Goal: Task Accomplishment & Management: Manage account settings

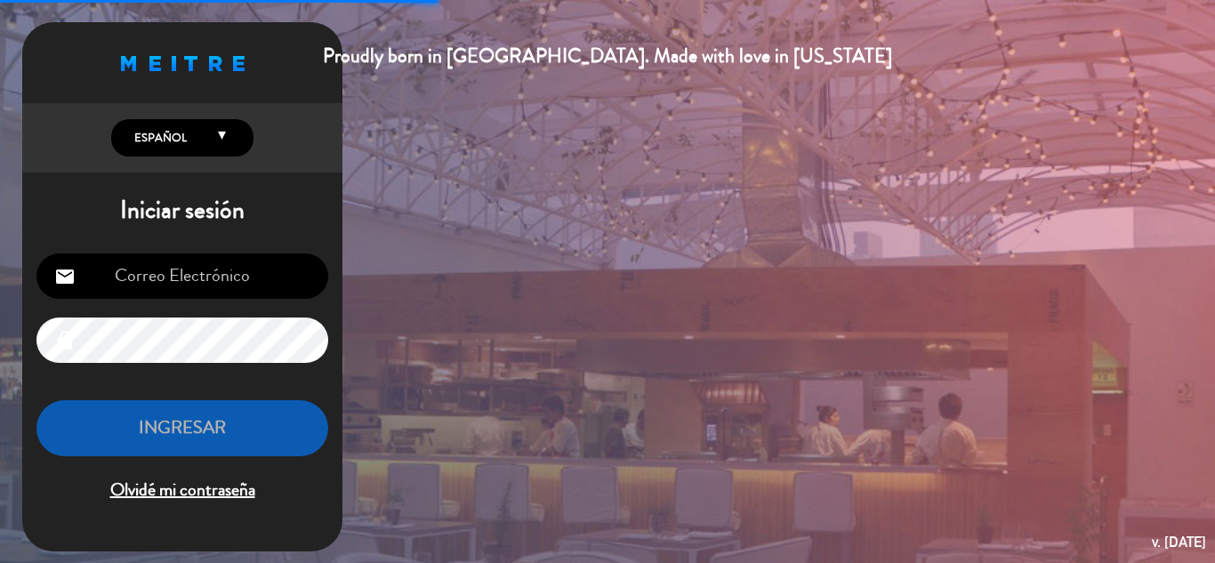
type input "[EMAIL_ADDRESS][DOMAIN_NAME]"
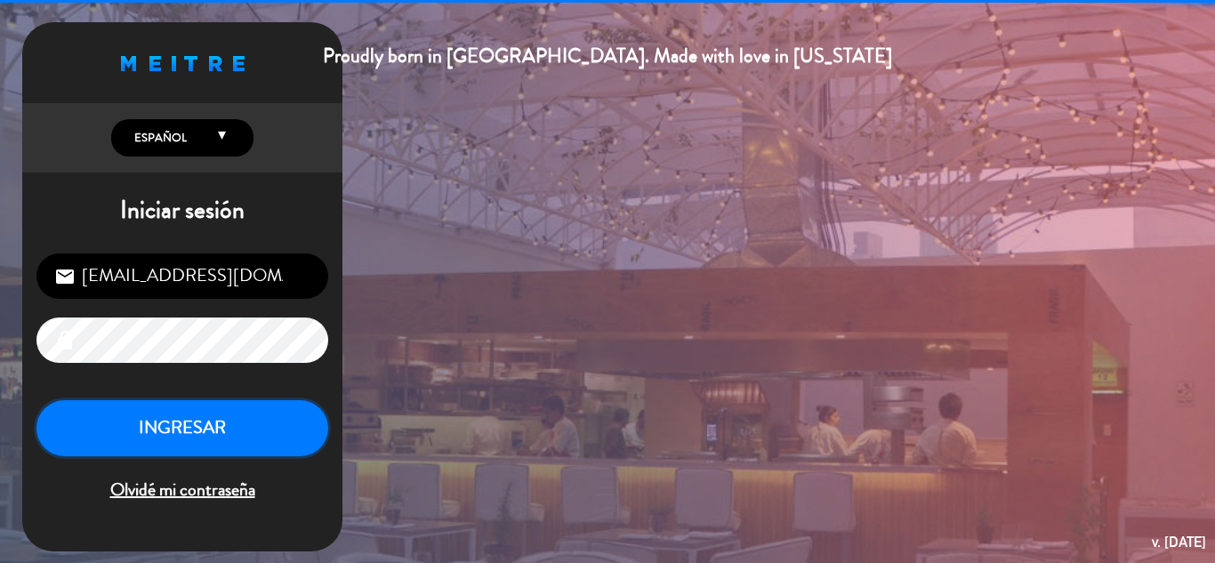
click at [206, 444] on button "INGRESAR" at bounding box center [182, 428] width 292 height 56
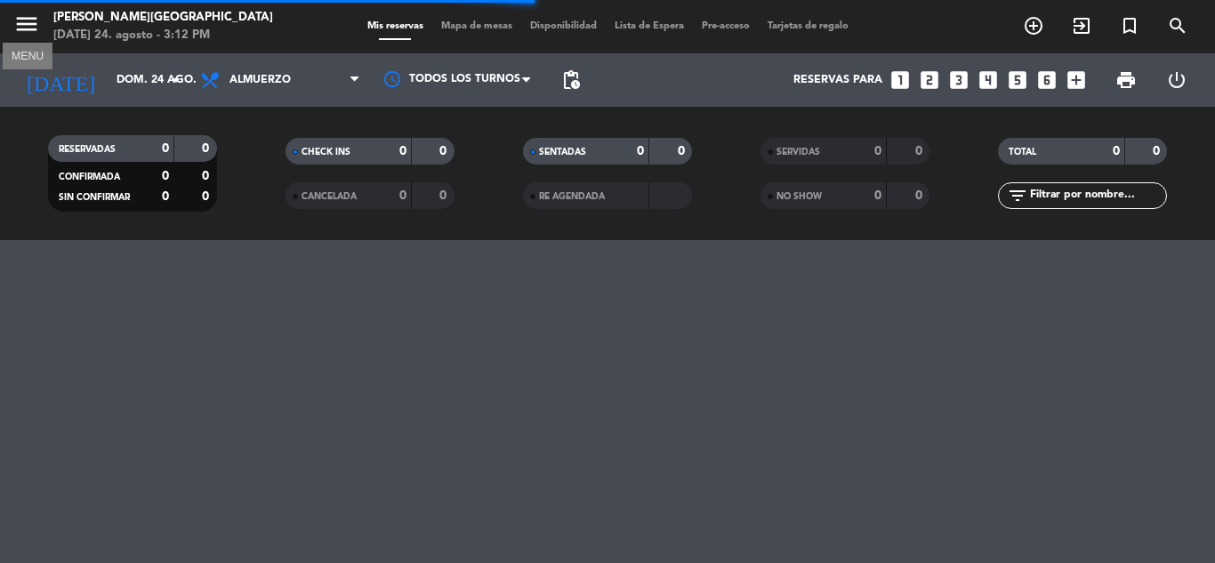
click at [24, 22] on icon "menu" at bounding box center [26, 24] width 27 height 27
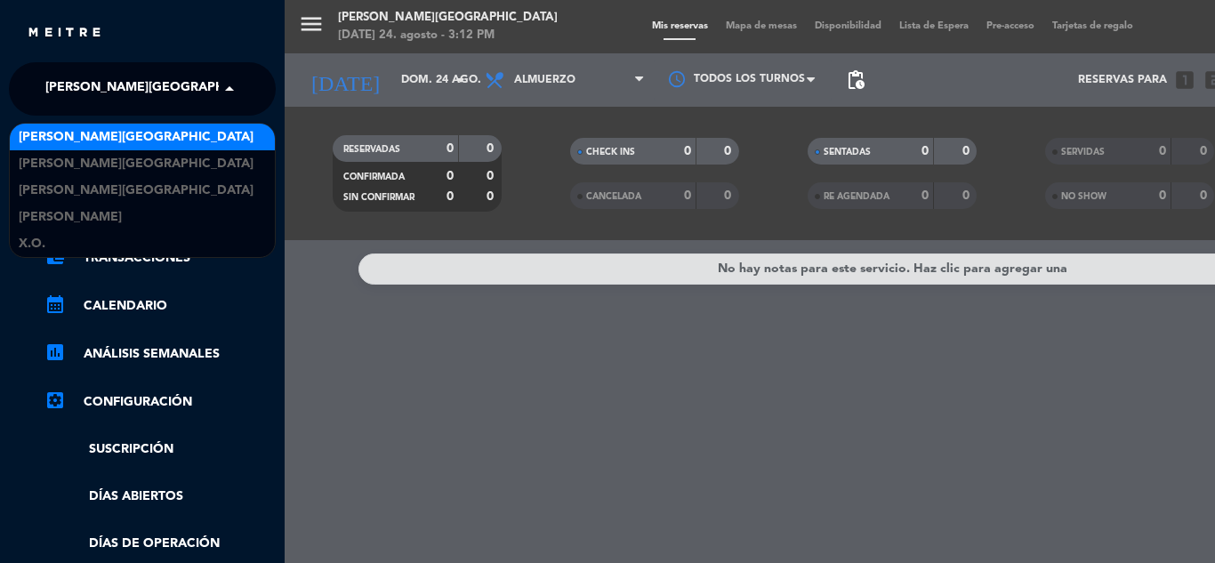
click at [122, 85] on span "[PERSON_NAME][GEOGRAPHIC_DATA]" at bounding box center [162, 88] width 235 height 37
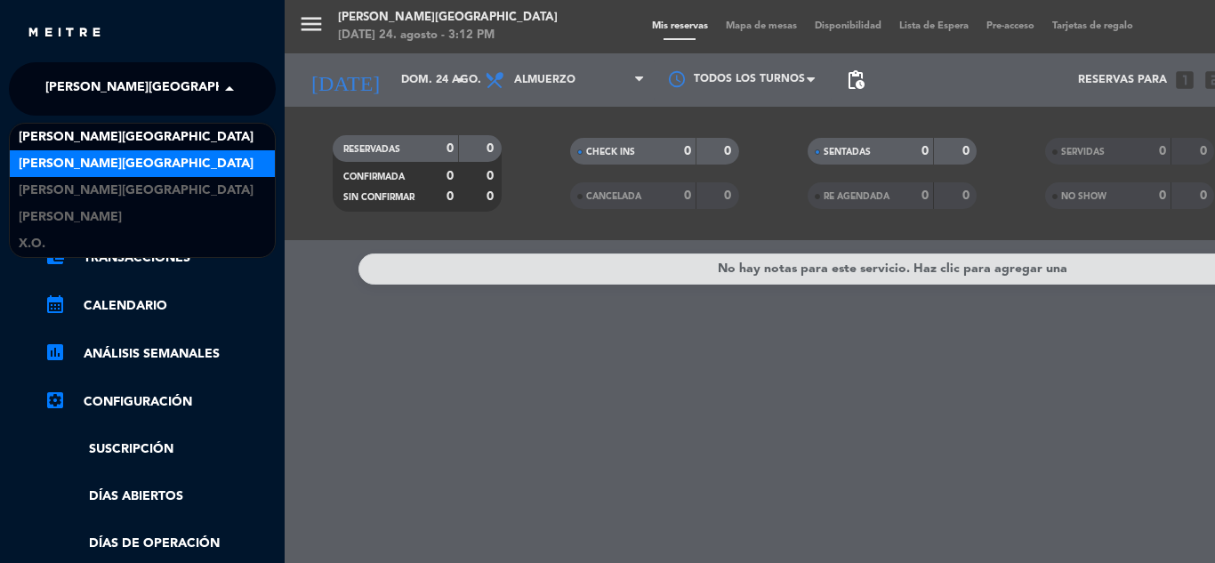
click at [133, 168] on span "[PERSON_NAME][GEOGRAPHIC_DATA]" at bounding box center [136, 164] width 235 height 20
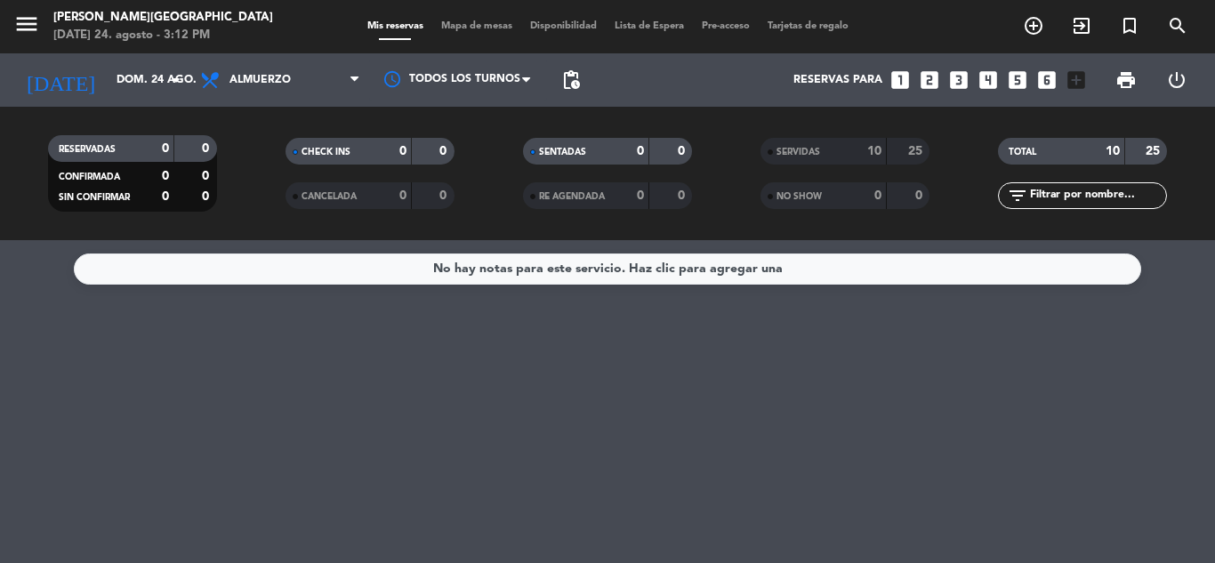
click at [820, 149] on span "SERVIDAS" at bounding box center [799, 152] width 44 height 9
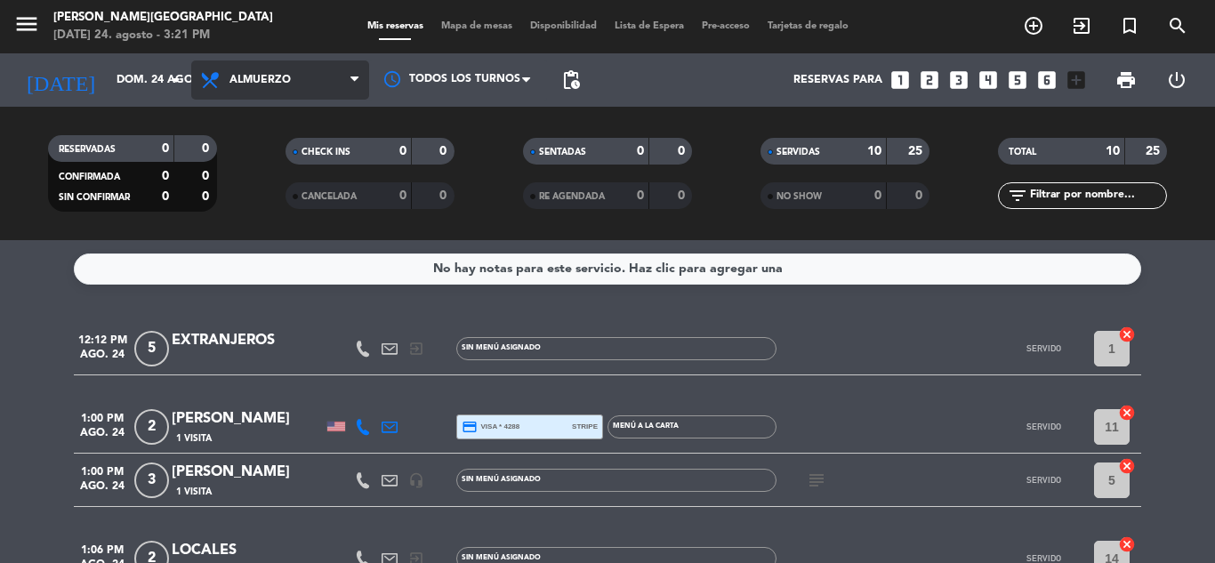
click at [335, 79] on span "Almuerzo" at bounding box center [280, 80] width 178 height 39
click at [276, 208] on div "menu [PERSON_NAME][DATE] 24. agosto - 3:21 PM Mis reservas Mapa de mesas Dispon…" at bounding box center [607, 120] width 1215 height 240
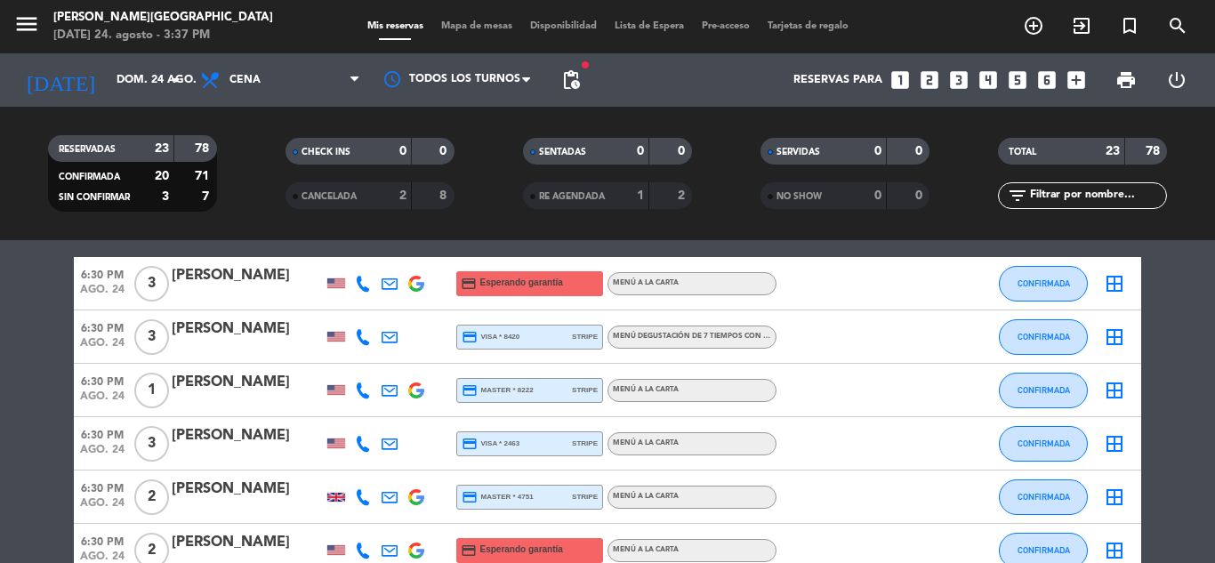
scroll to position [71, 0]
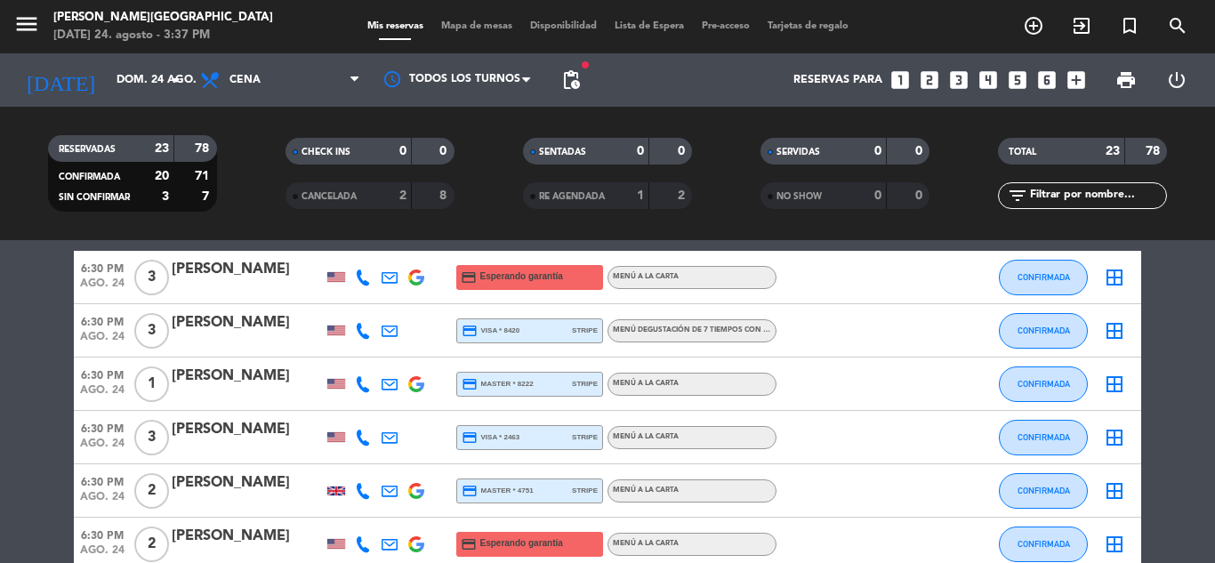
drag, startPoint x: 1197, startPoint y: 415, endPoint x: 1184, endPoint y: 445, distance: 32.7
click at [1039, 21] on icon "add_circle_outline" at bounding box center [1033, 25] width 21 height 21
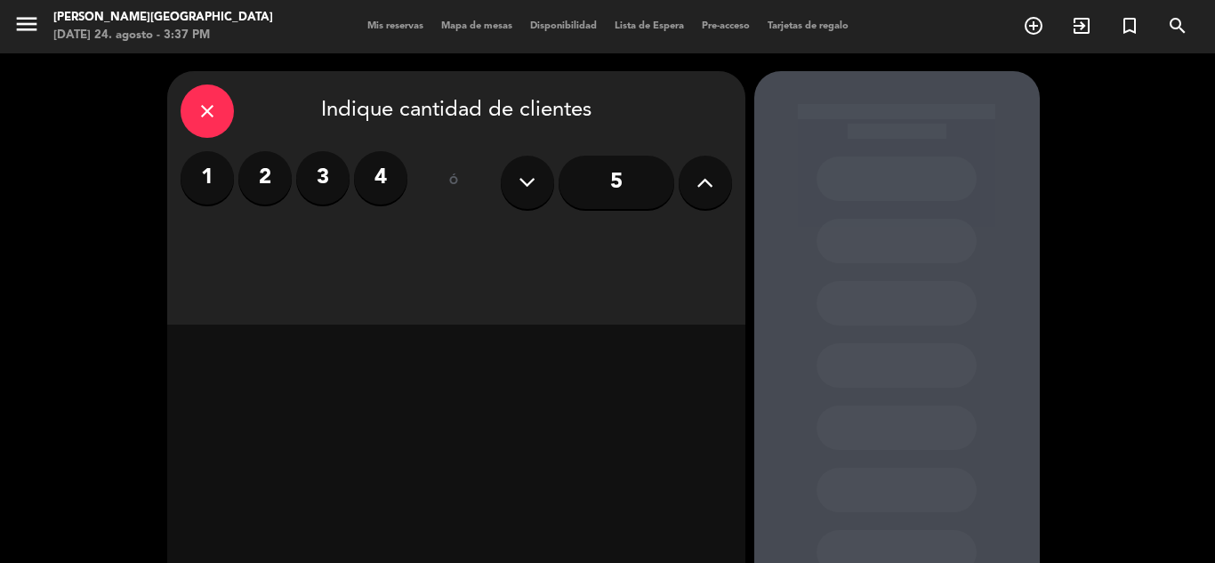
click at [261, 194] on label "2" at bounding box center [264, 177] width 53 height 53
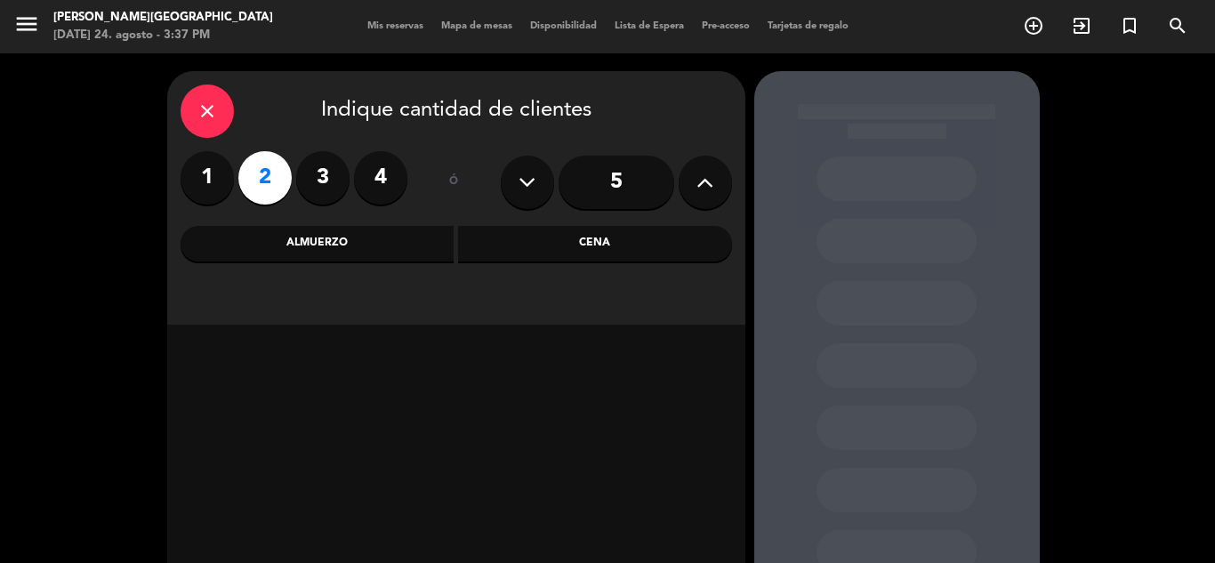
click at [629, 256] on div "Cena" at bounding box center [595, 244] width 274 height 36
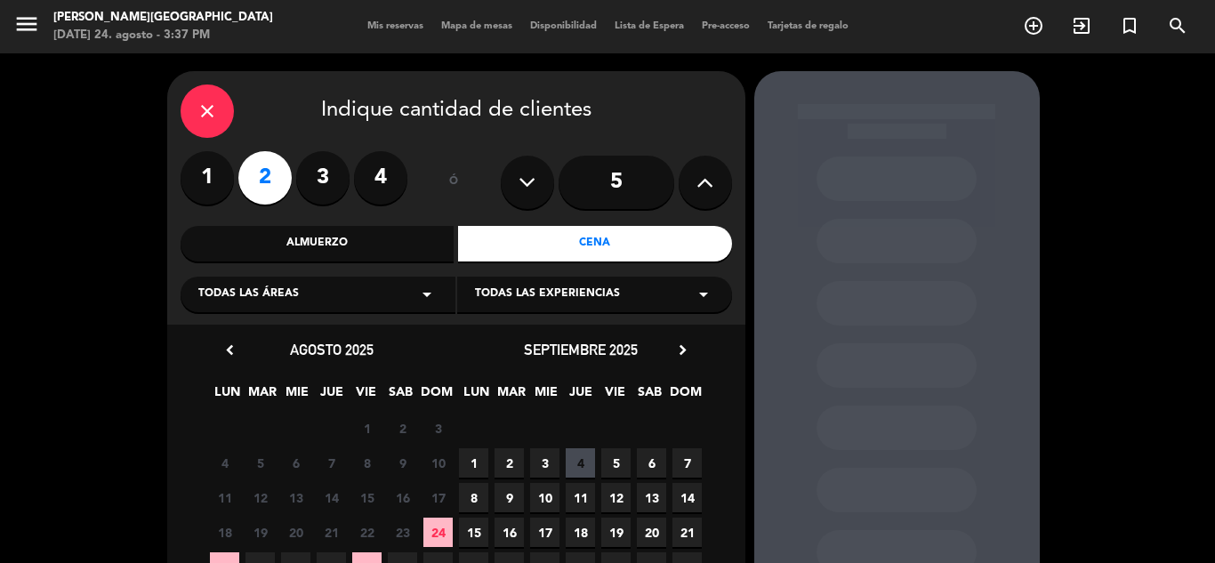
click at [439, 529] on span "24" at bounding box center [438, 532] width 29 height 29
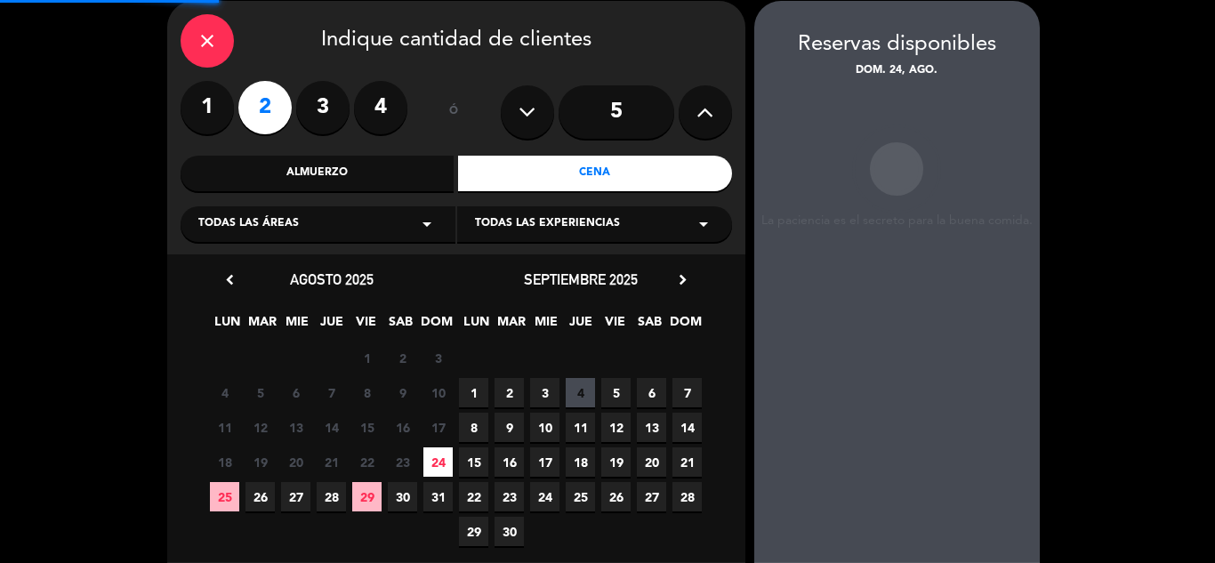
scroll to position [71, 0]
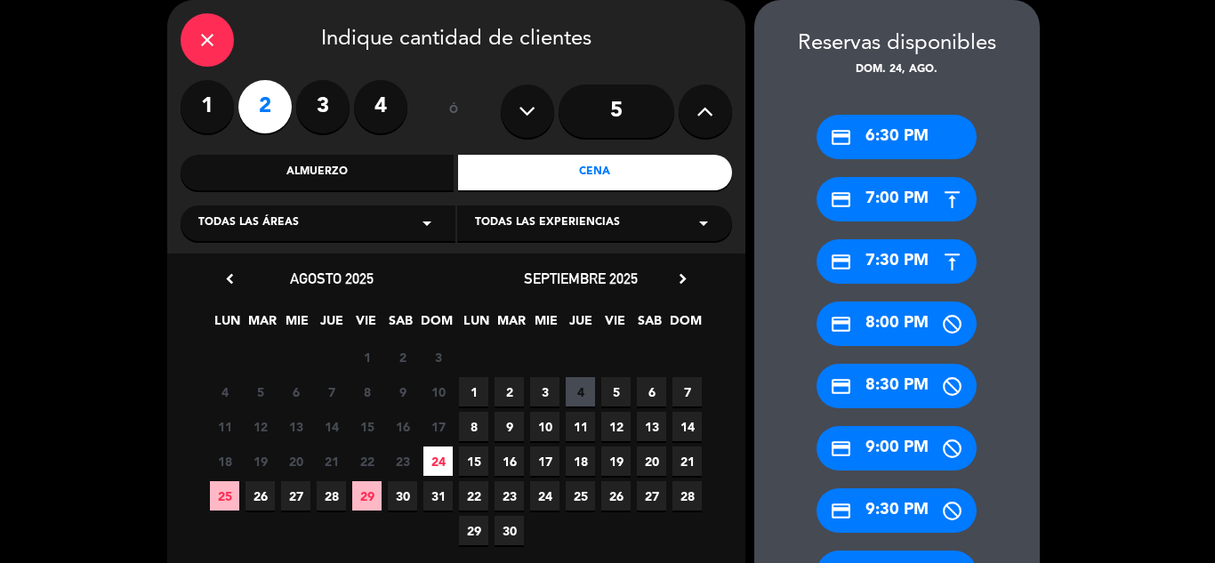
click at [990, 447] on div "credit_card 6:30 PM credit_card 7:00 PM credit_card 7:30 PM credit_card 8:00 PM…" at bounding box center [898, 346] width 286 height 534
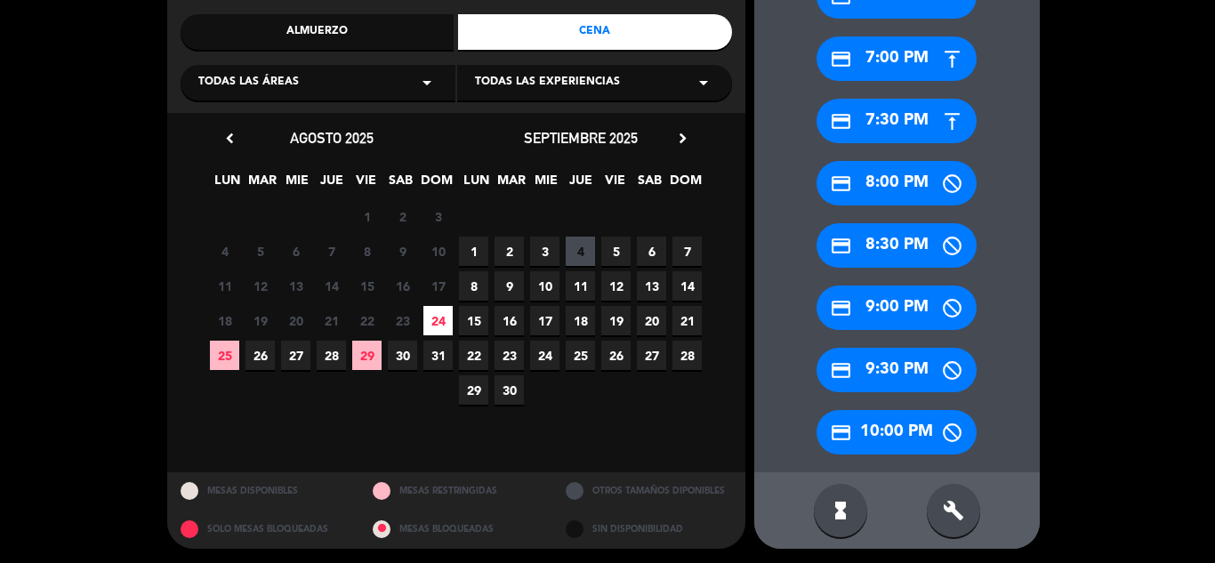
scroll to position [215, 0]
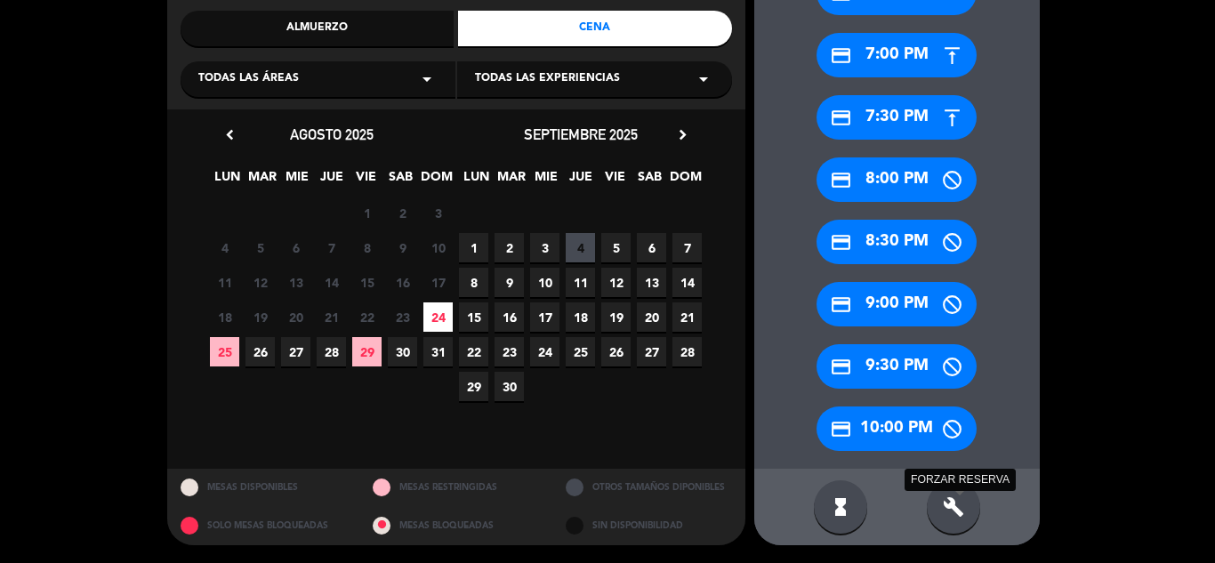
click at [953, 505] on icon "build" at bounding box center [953, 506] width 21 height 21
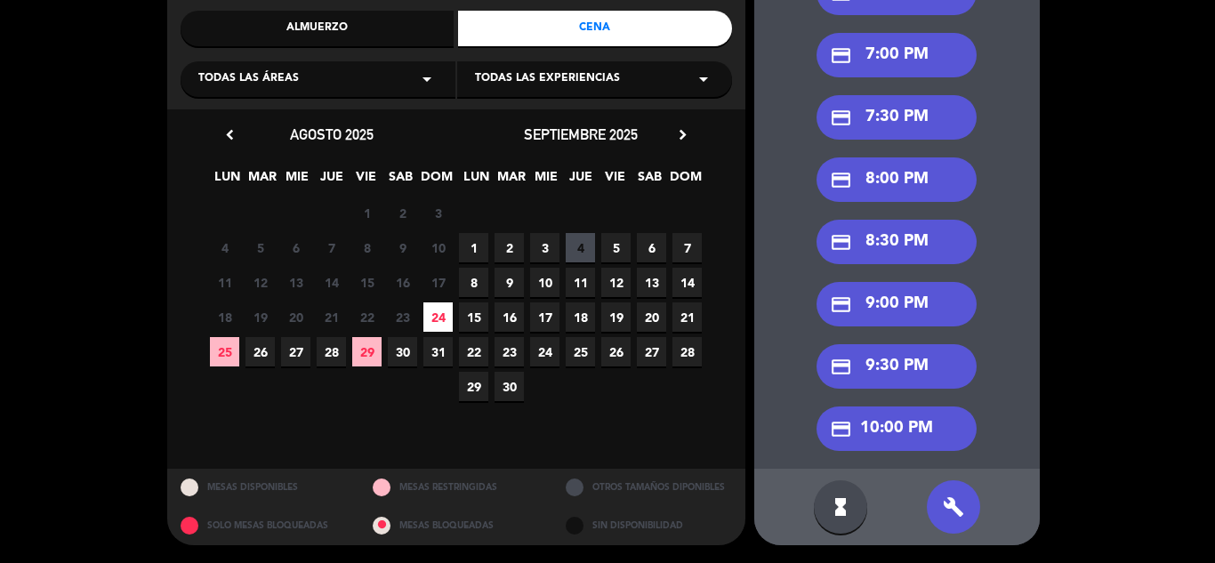
click at [909, 117] on div "credit_card 7:30 PM" at bounding box center [897, 117] width 160 height 44
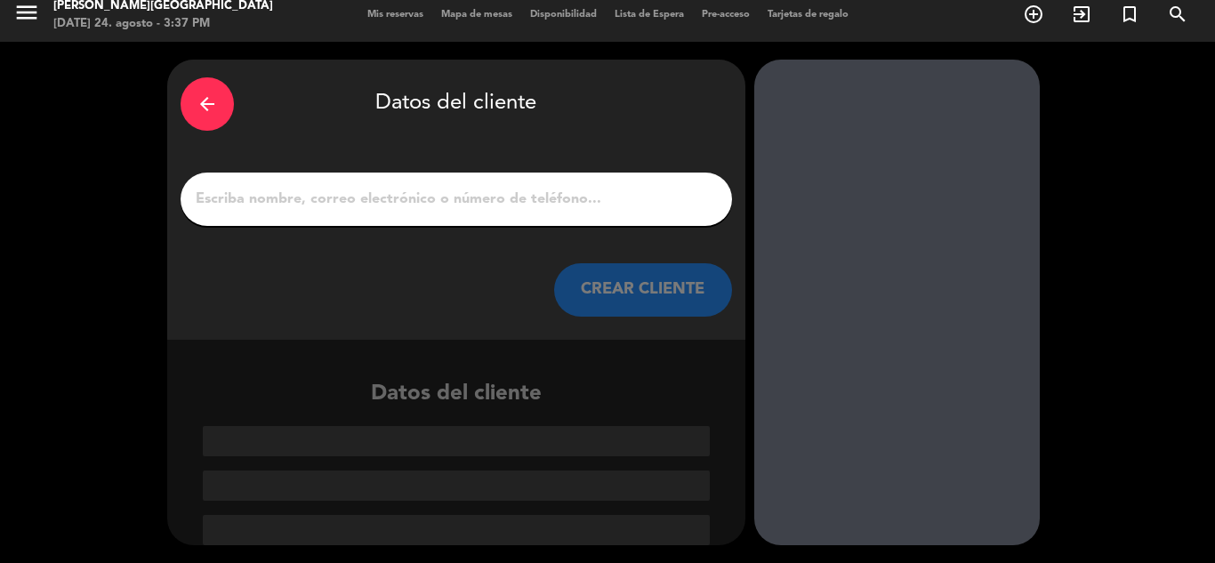
scroll to position [12, 0]
click at [454, 201] on input "1" at bounding box center [456, 199] width 525 height 25
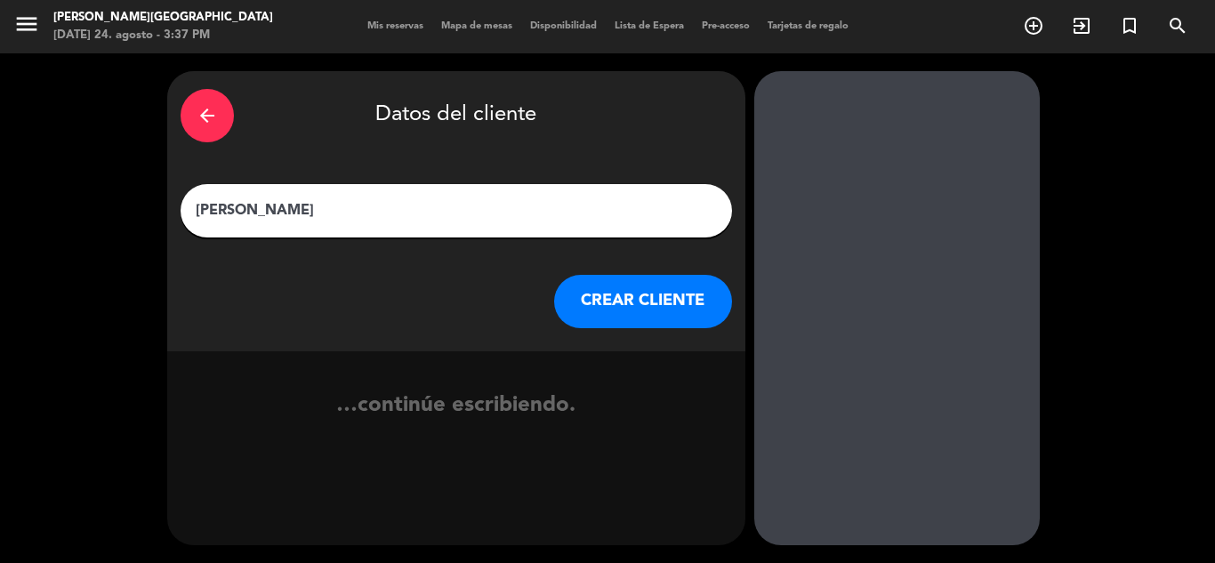
type input "[PERSON_NAME]"
click at [669, 311] on button "CREAR CLIENTE" at bounding box center [643, 301] width 178 height 53
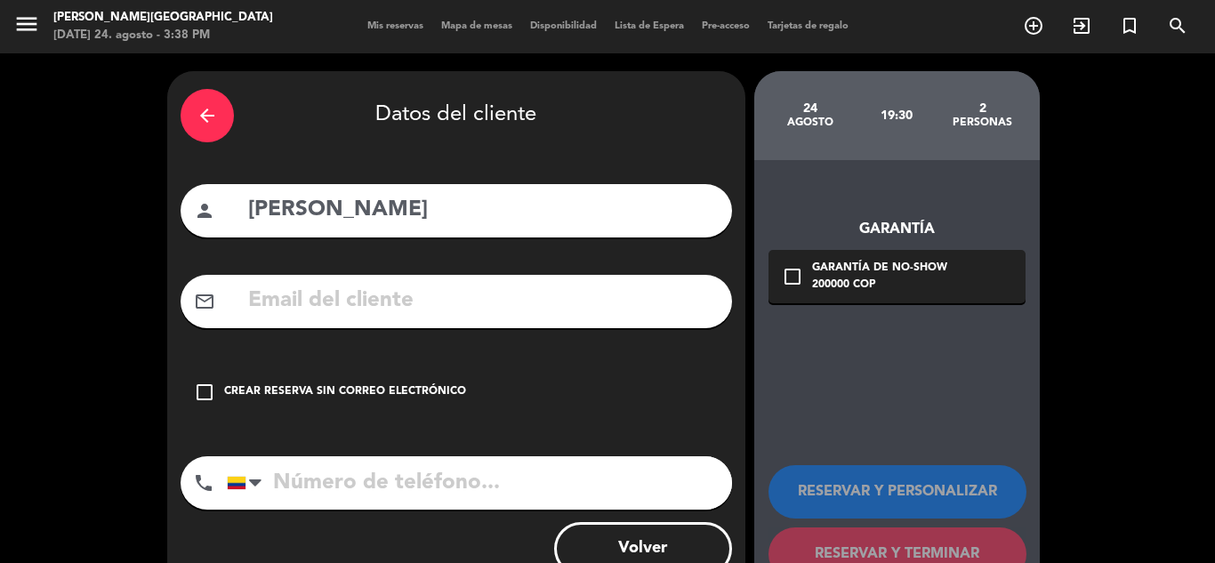
click at [295, 387] on div "Crear reserva sin correo electrónico" at bounding box center [345, 392] width 242 height 18
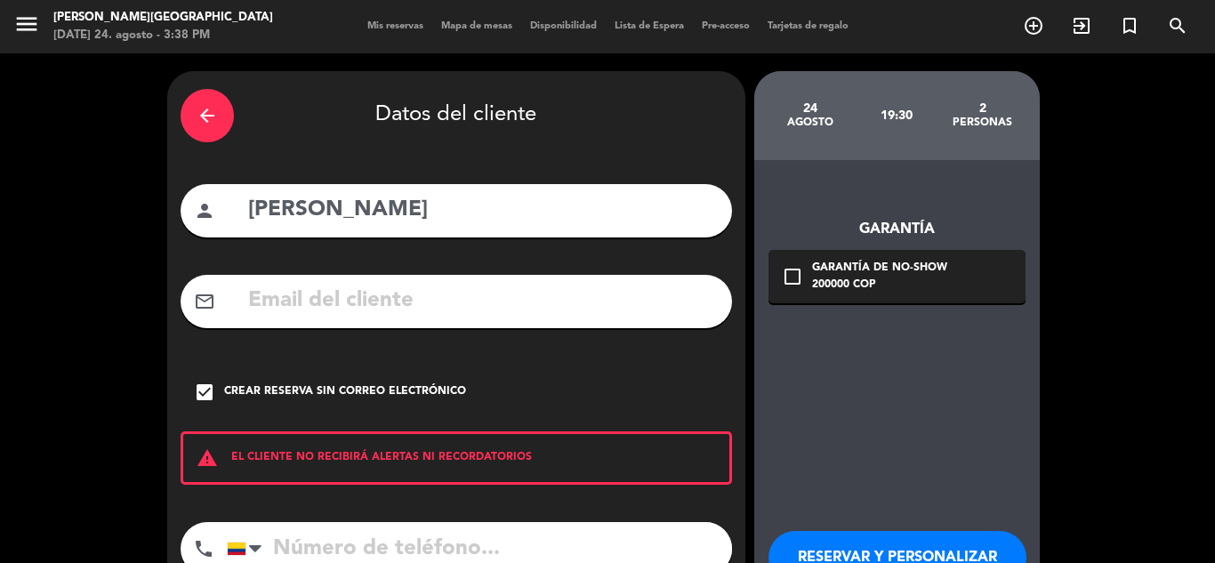
click at [300, 530] on input "tel" at bounding box center [479, 548] width 505 height 53
type input "[PHONE_NUMBER]"
click at [1143, 480] on div "arrow_back Datos del cliente person [PERSON_NAME] mail_outline check_box Crear …" at bounding box center [607, 369] width 1215 height 633
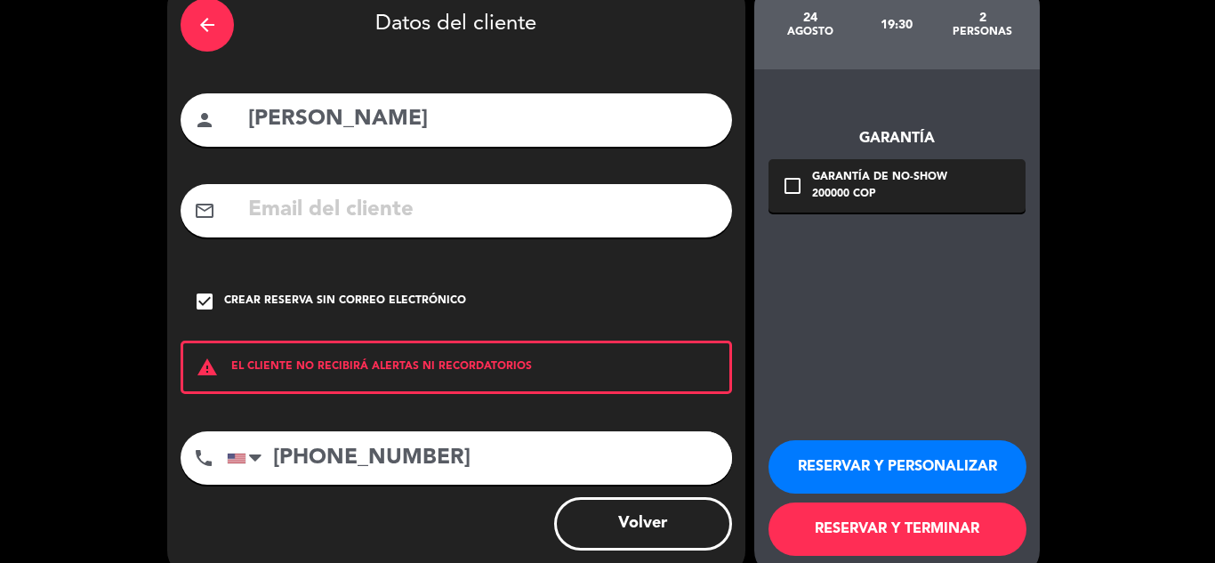
scroll to position [123, 0]
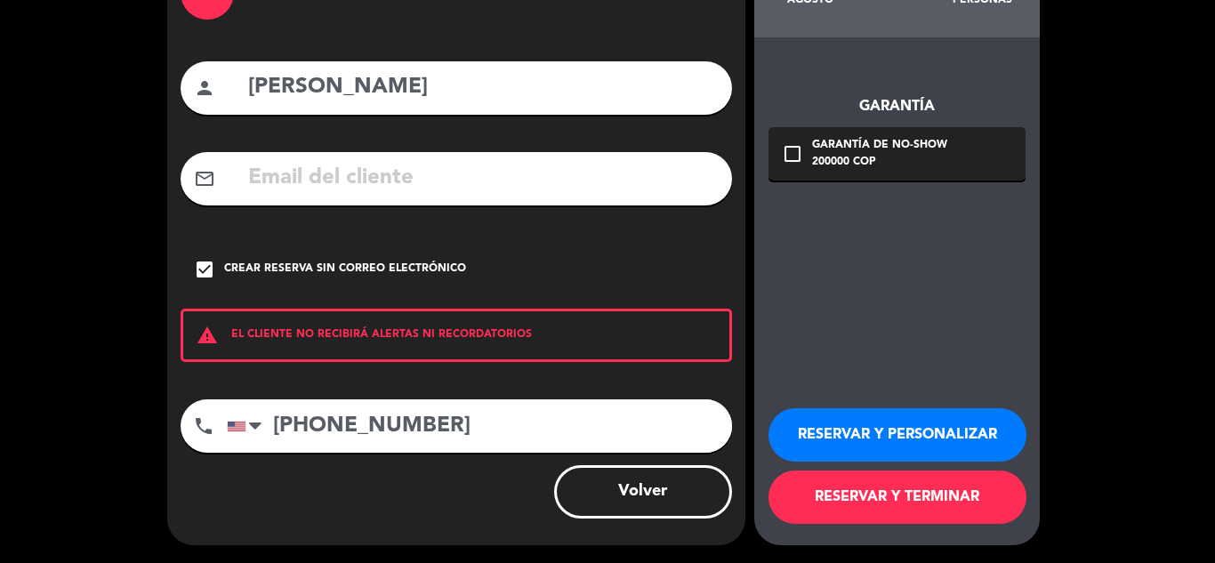
click at [899, 504] on button "RESERVAR Y TERMINAR" at bounding box center [898, 497] width 258 height 53
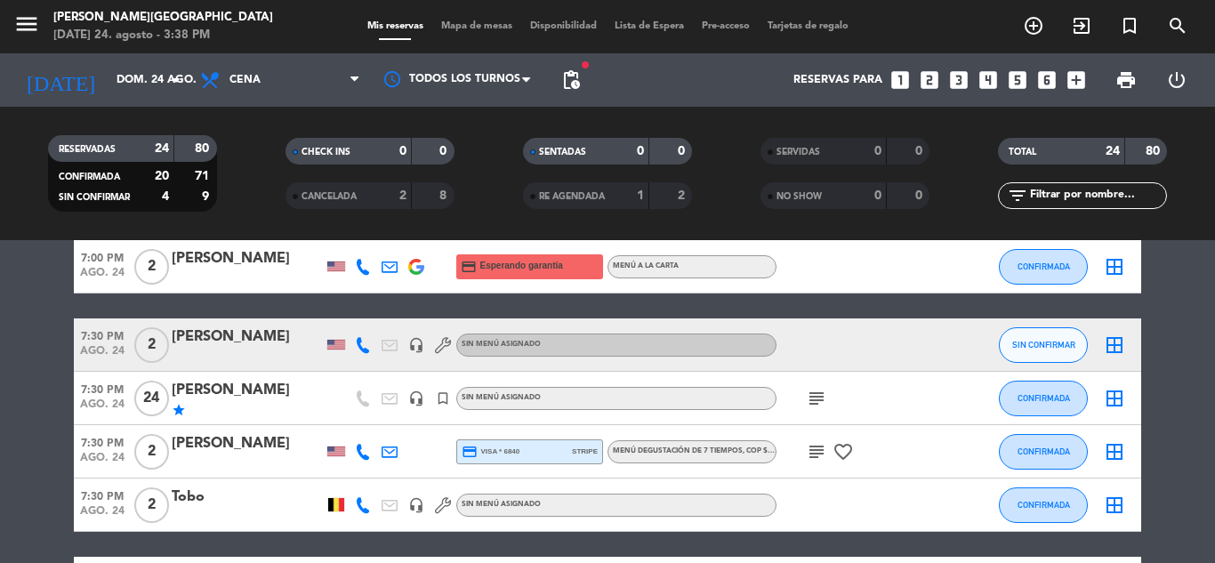
scroll to position [783, 0]
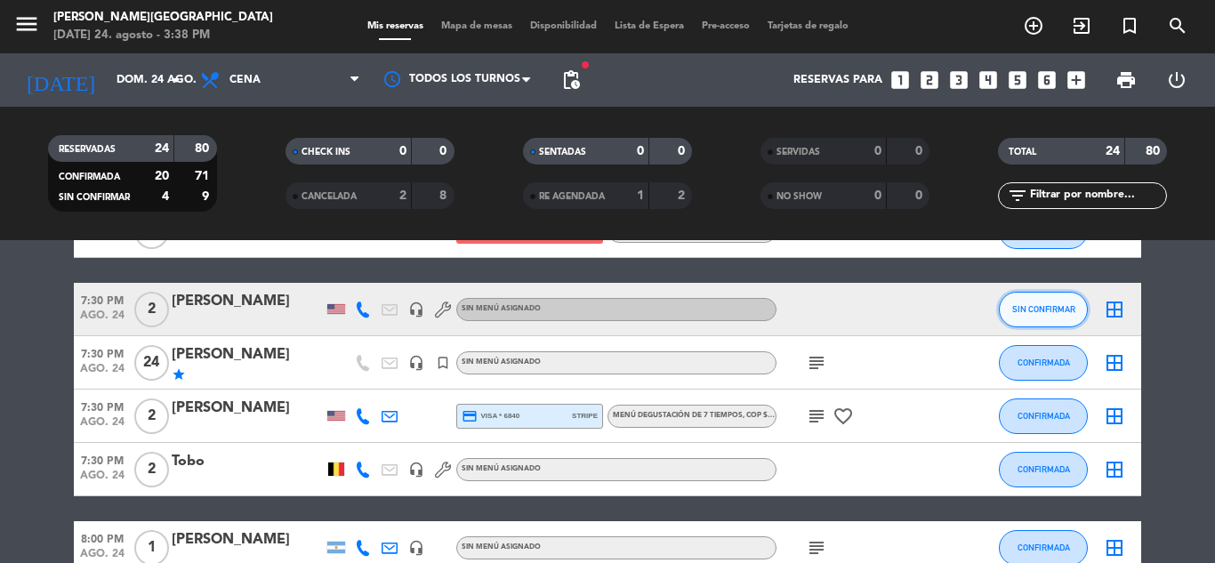
click at [1038, 307] on span "SIN CONFIRMAR" at bounding box center [1044, 309] width 63 height 10
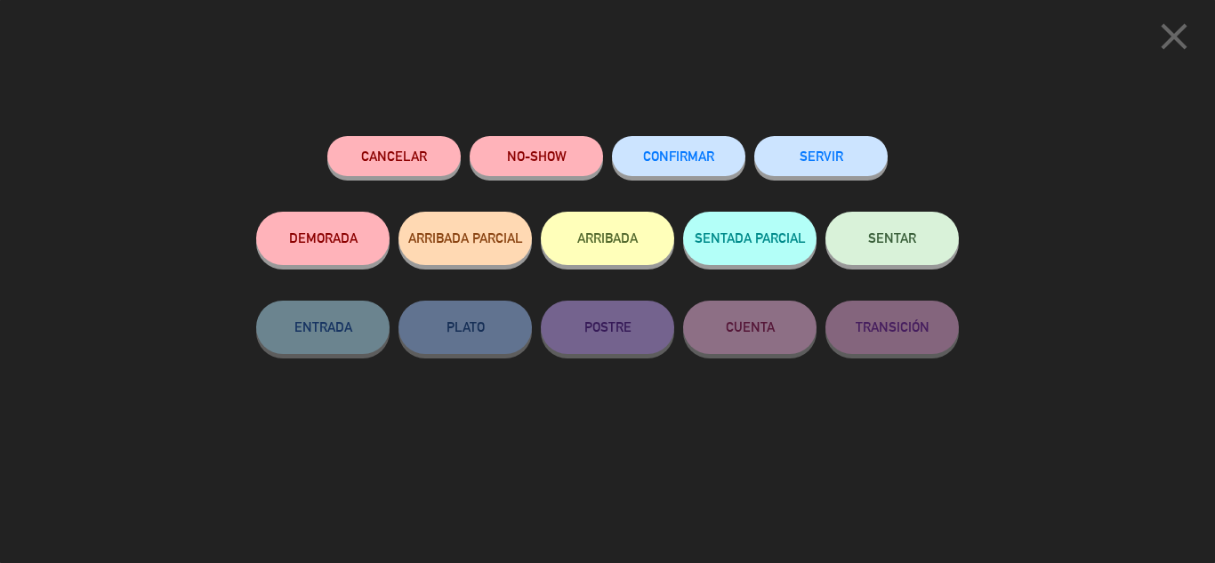
click at [704, 152] on span "CONFIRMAR" at bounding box center [678, 156] width 71 height 15
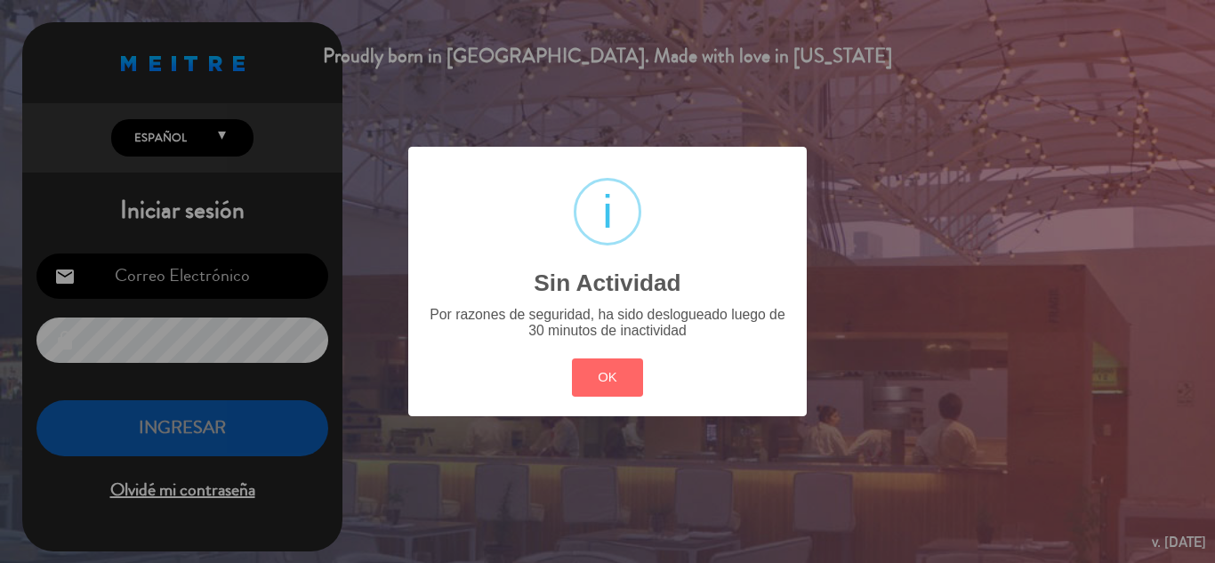
type input "[EMAIL_ADDRESS][DOMAIN_NAME]"
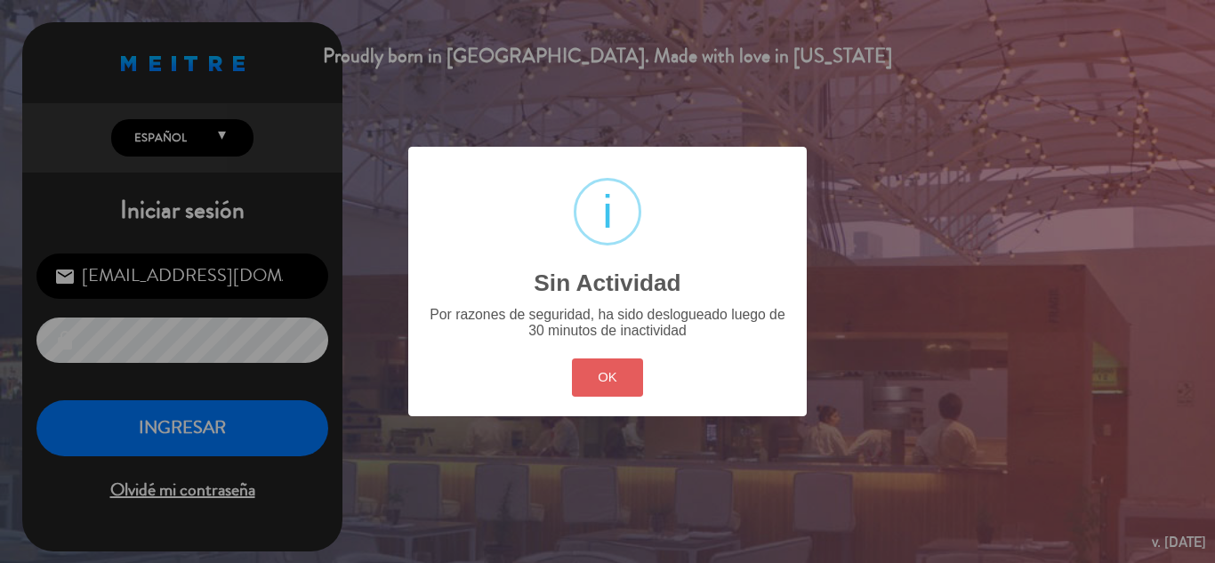
click at [636, 360] on button "OK" at bounding box center [608, 378] width 72 height 38
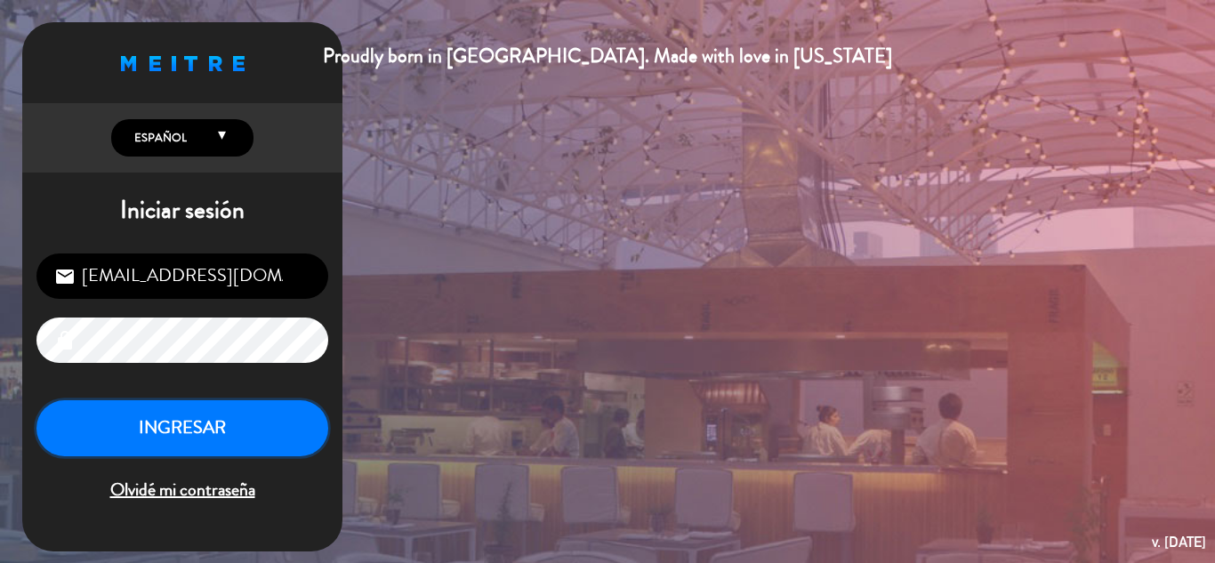
click at [234, 418] on button "INGRESAR" at bounding box center [182, 428] width 292 height 56
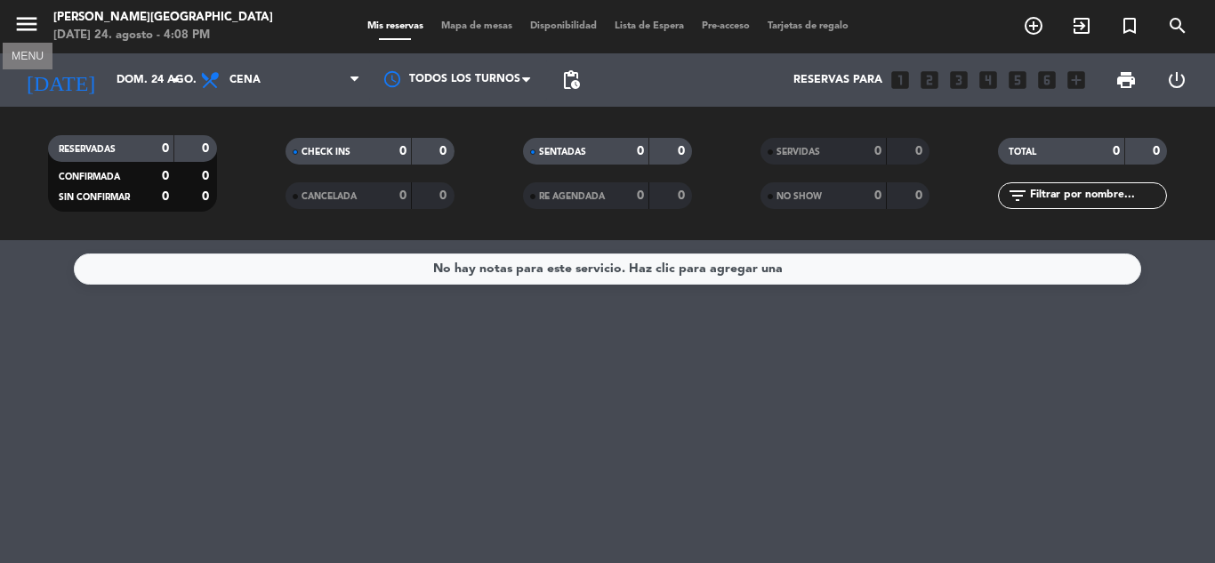
click at [36, 20] on icon "menu" at bounding box center [26, 24] width 27 height 27
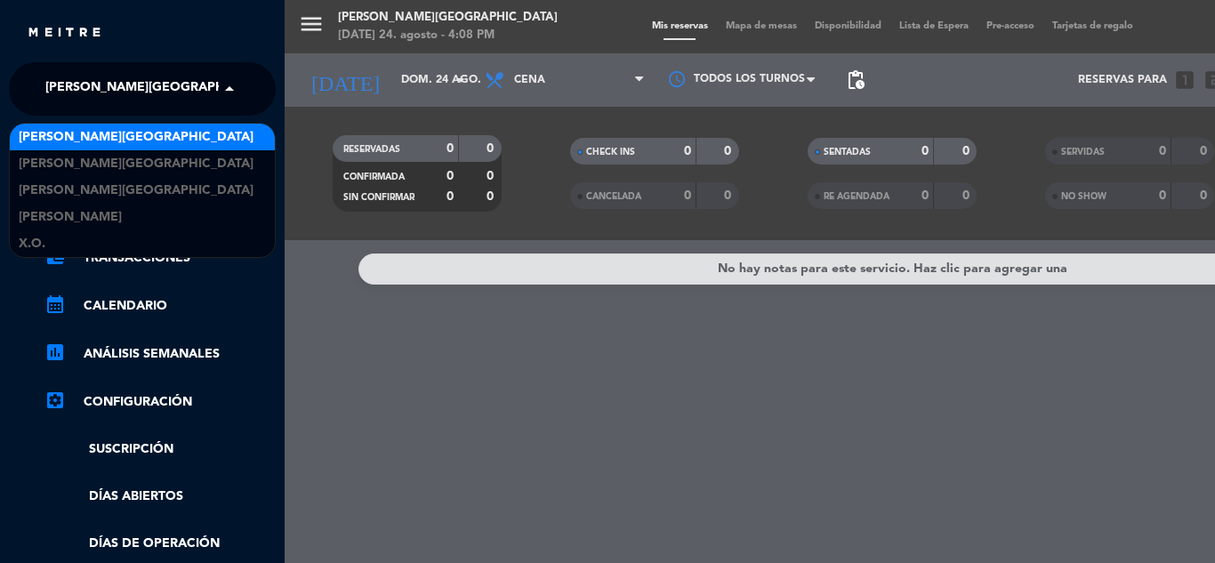
drag, startPoint x: 110, startPoint y: 82, endPoint x: 125, endPoint y: 149, distance: 69.3
click at [125, 116] on ng-select "× [PERSON_NAME][GEOGRAPHIC_DATA] × [PERSON_NAME] [GEOGRAPHIC_DATA] [PERSON_NAME…" at bounding box center [142, 88] width 267 height 53
click at [125, 149] on div "[PERSON_NAME][GEOGRAPHIC_DATA]" at bounding box center [142, 137] width 265 height 27
click at [213, 80] on input "text" at bounding box center [144, 89] width 217 height 39
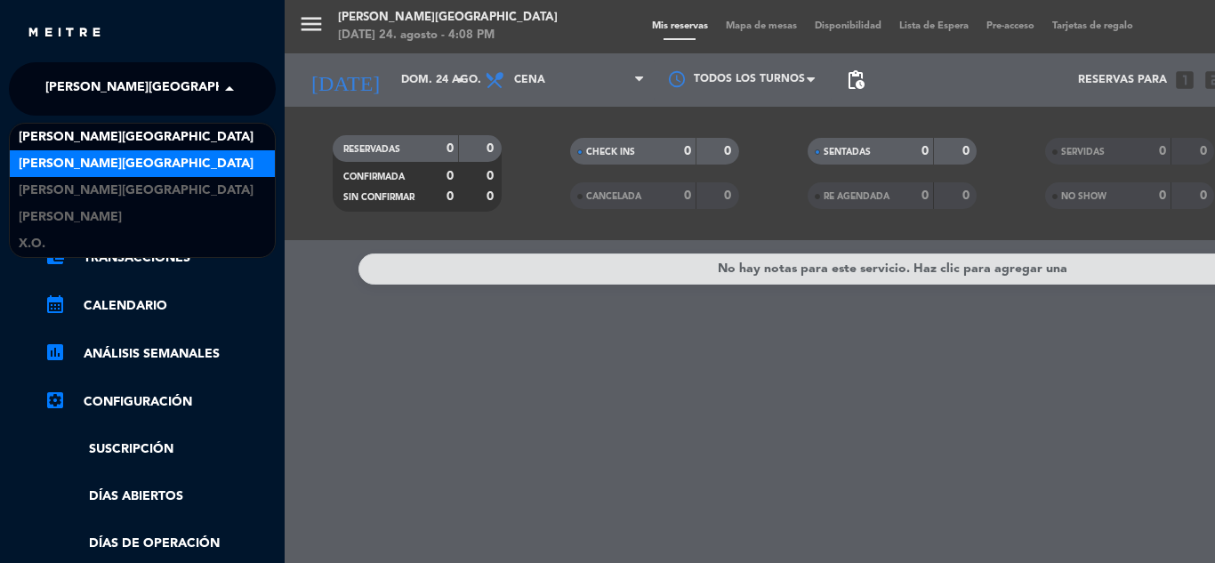
click at [168, 157] on div "[PERSON_NAME][GEOGRAPHIC_DATA]" at bounding box center [142, 163] width 265 height 27
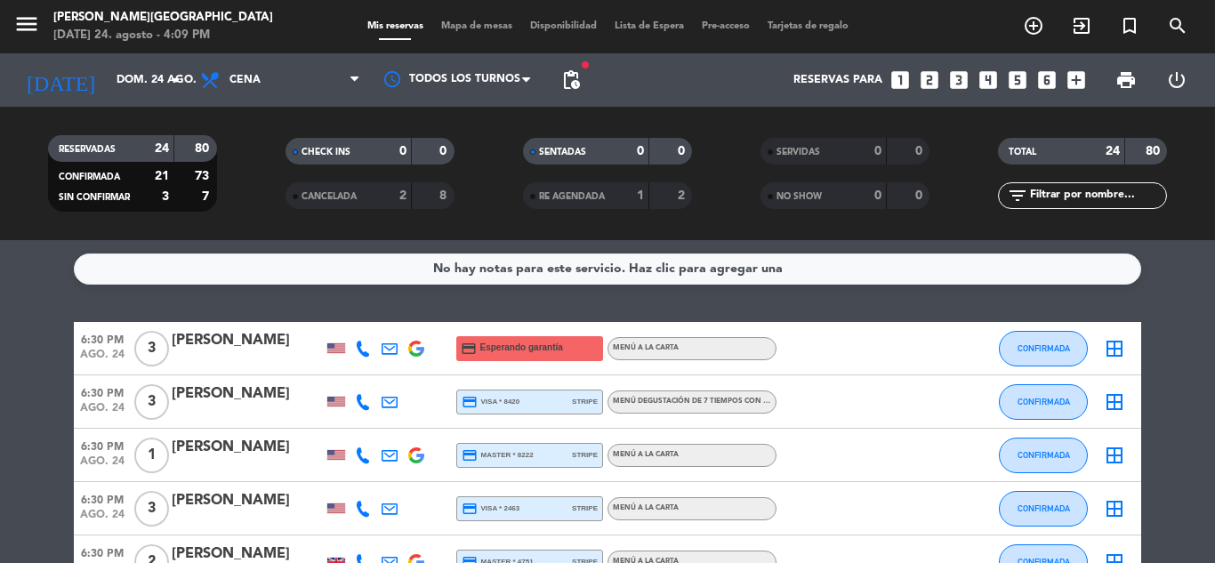
click at [573, 70] on span "pending_actions" at bounding box center [571, 79] width 21 height 21
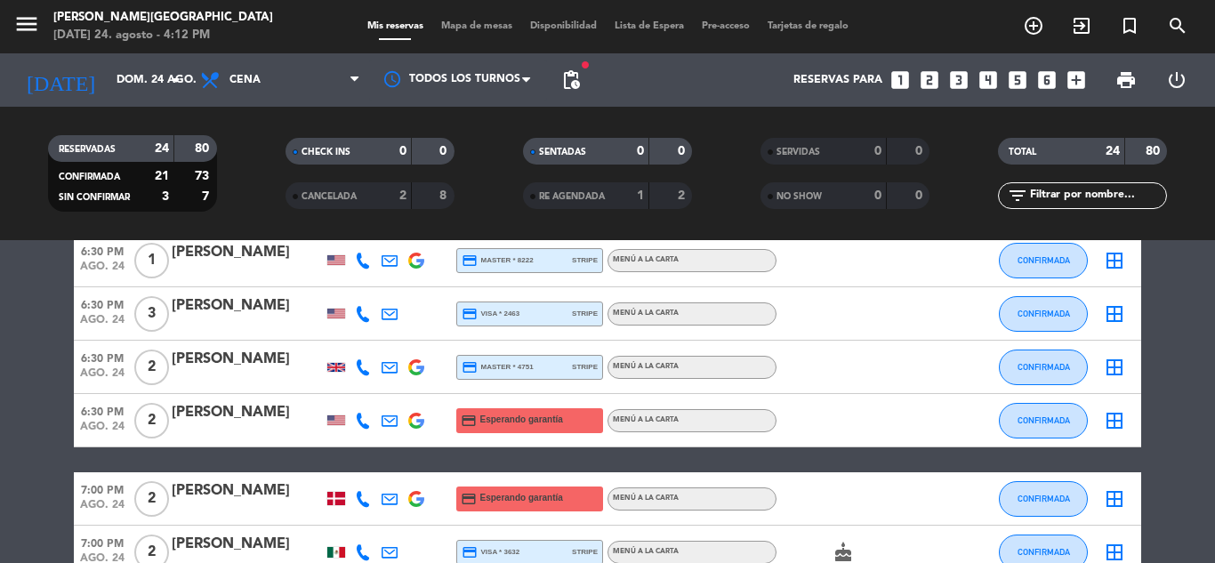
scroll to position [214, 0]
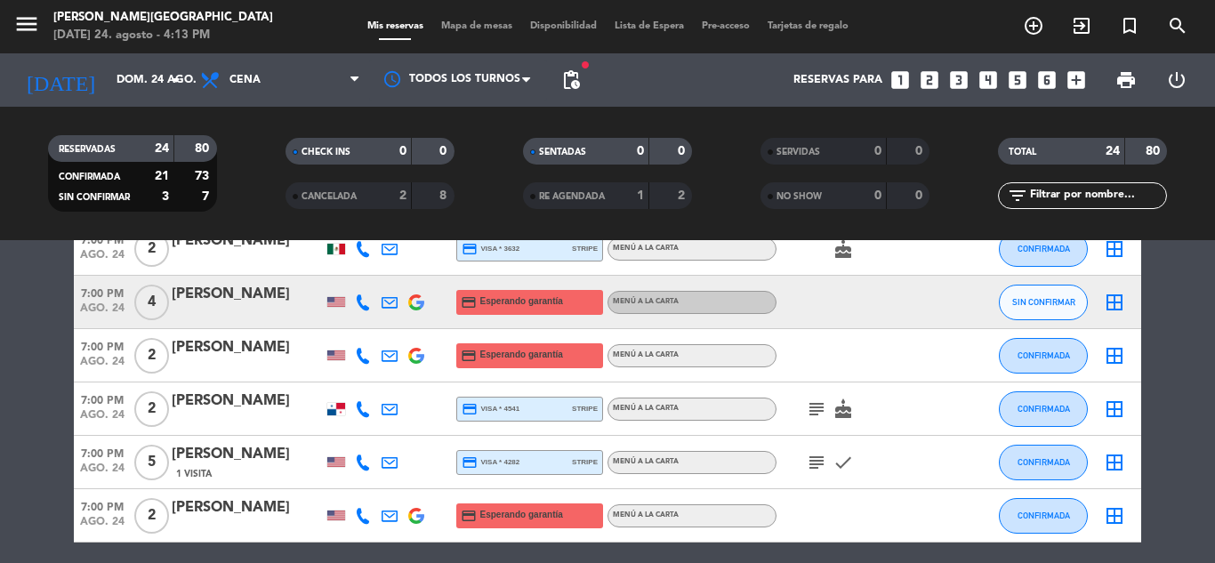
scroll to position [534, 0]
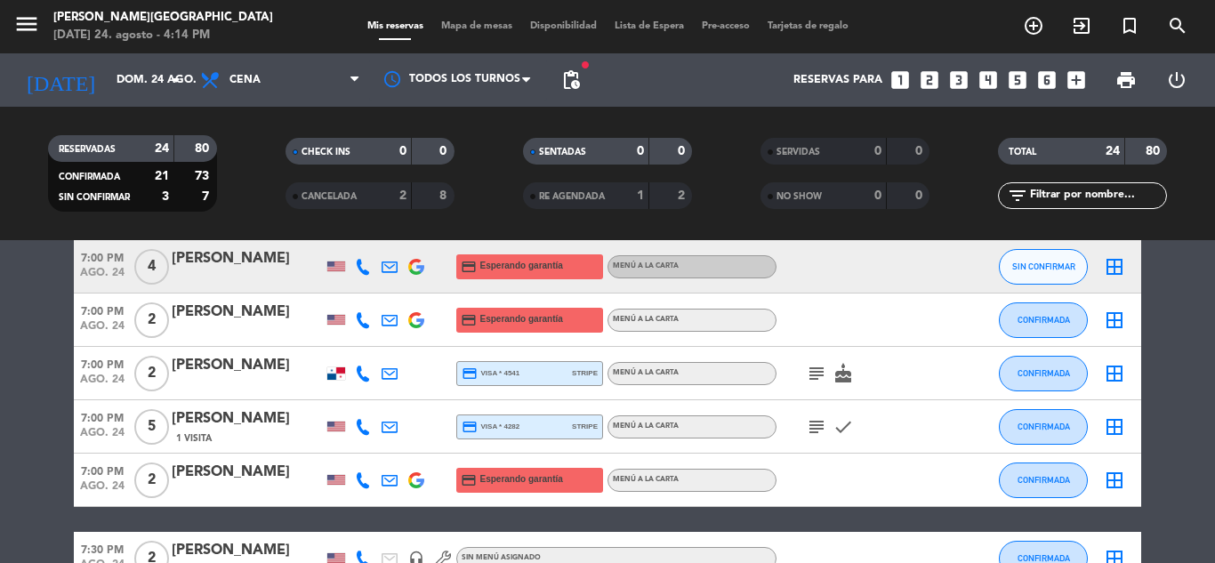
click at [817, 427] on icon "subject" at bounding box center [816, 426] width 21 height 21
click at [1199, 446] on bookings-row "6:30 PM [DATE] 3 [PERSON_NAME] credit_card Esperando garantía Menú a la carta C…" at bounding box center [607, 478] width 1215 height 1381
click at [1195, 454] on bookings-row "6:30 PM [DATE] 3 [PERSON_NAME] credit_card Esperando garantía Menú a la carta C…" at bounding box center [607, 478] width 1215 height 1381
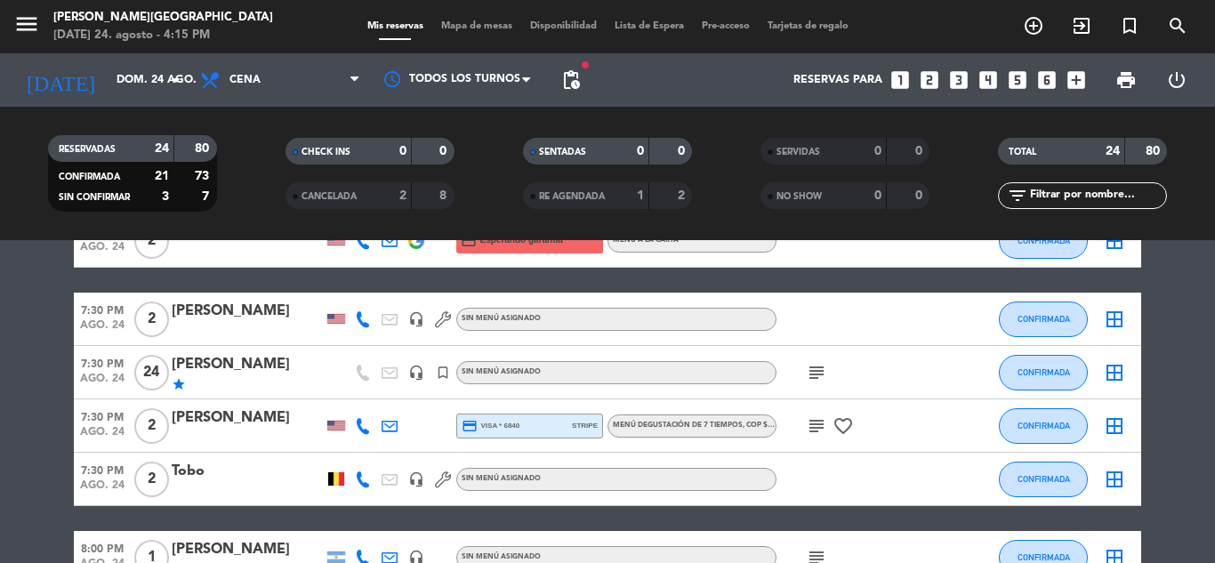
scroll to position [819, 0]
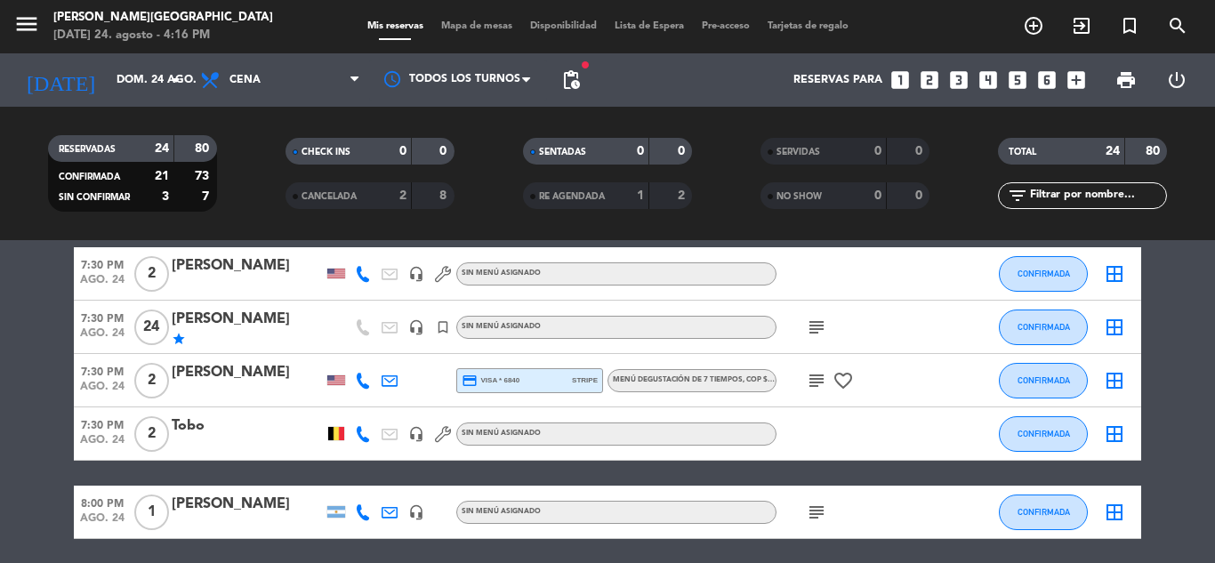
click at [816, 330] on icon "subject" at bounding box center [816, 327] width 21 height 21
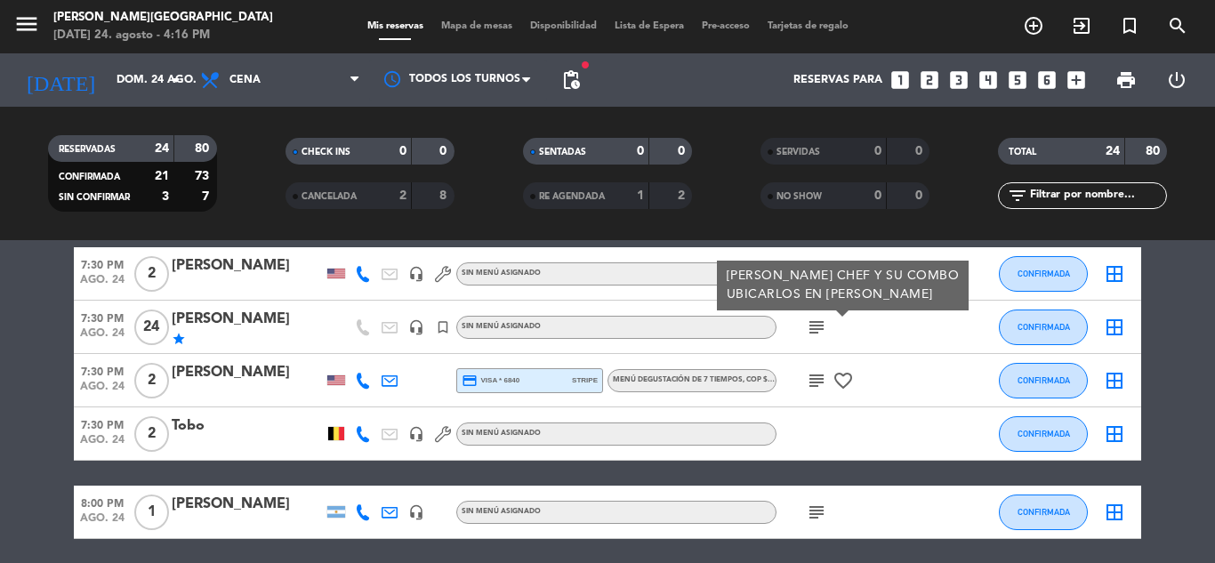
click at [822, 373] on icon "subject" at bounding box center [816, 380] width 21 height 21
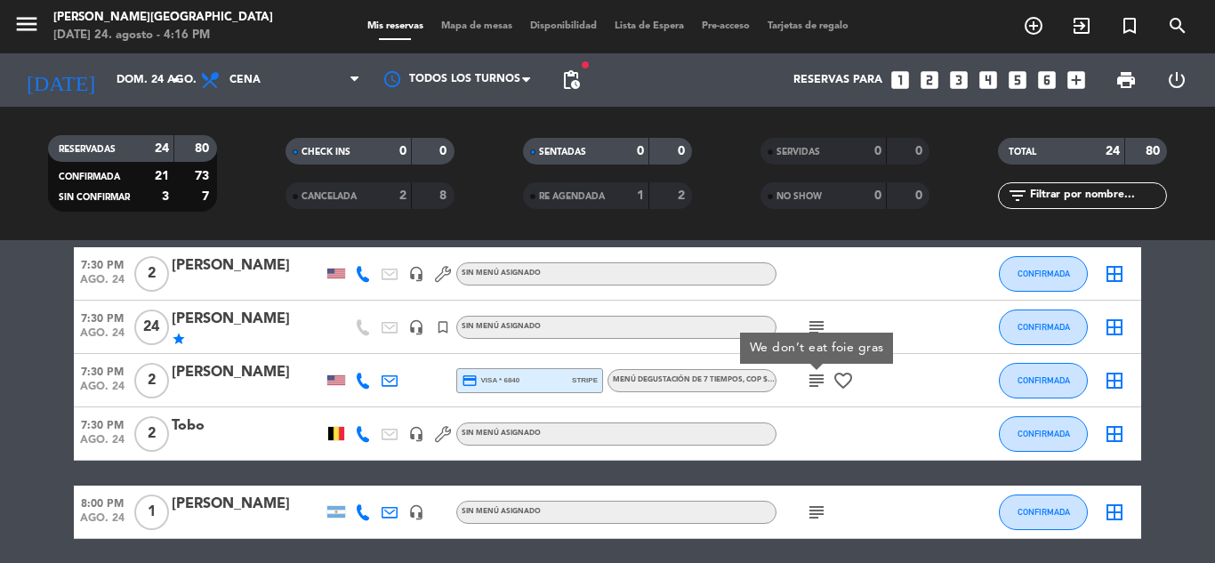
click at [1179, 369] on bookings-row "6:30 PM [DATE] 3 [PERSON_NAME] credit_card Esperando garantía Menú a la carta C…" at bounding box center [607, 194] width 1215 height 1381
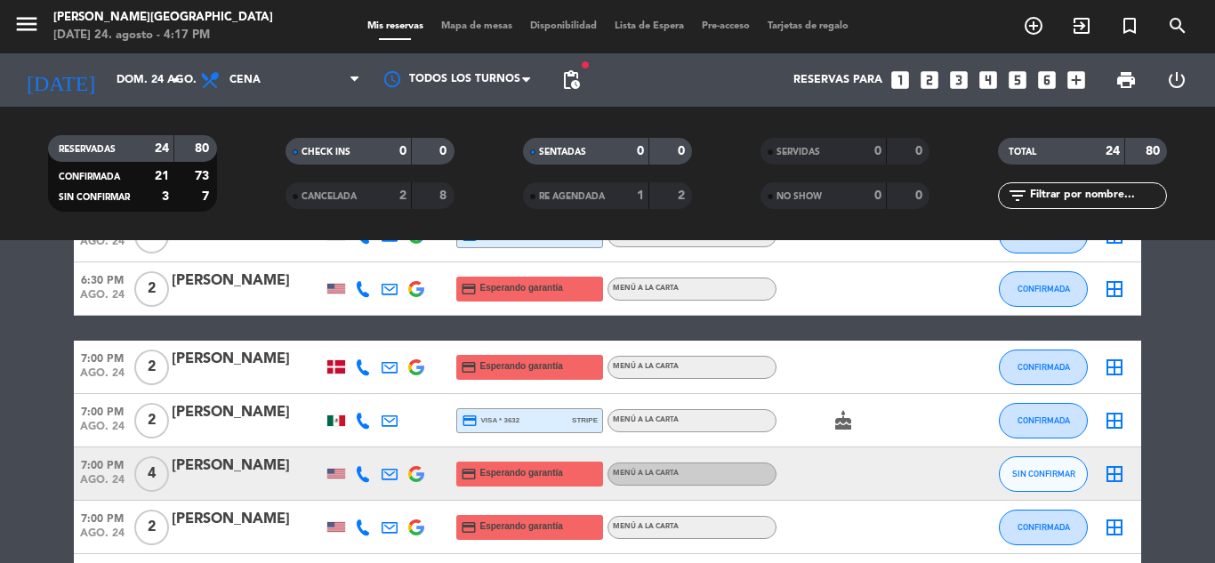
scroll to position [249, 0]
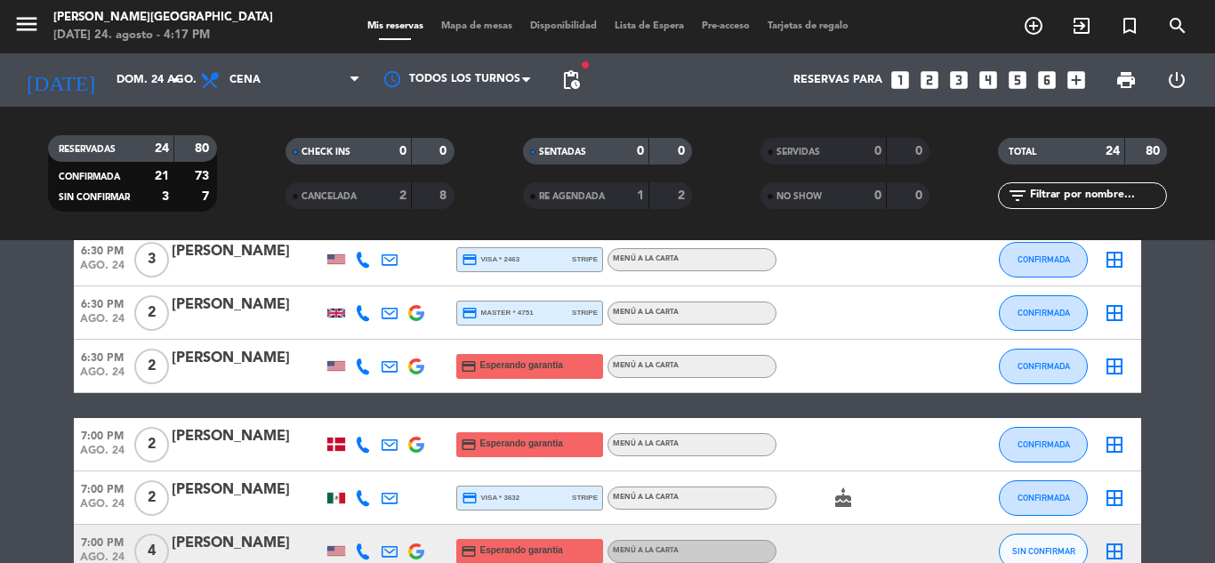
click at [357, 194] on span "CANCELADA" at bounding box center [329, 196] width 55 height 9
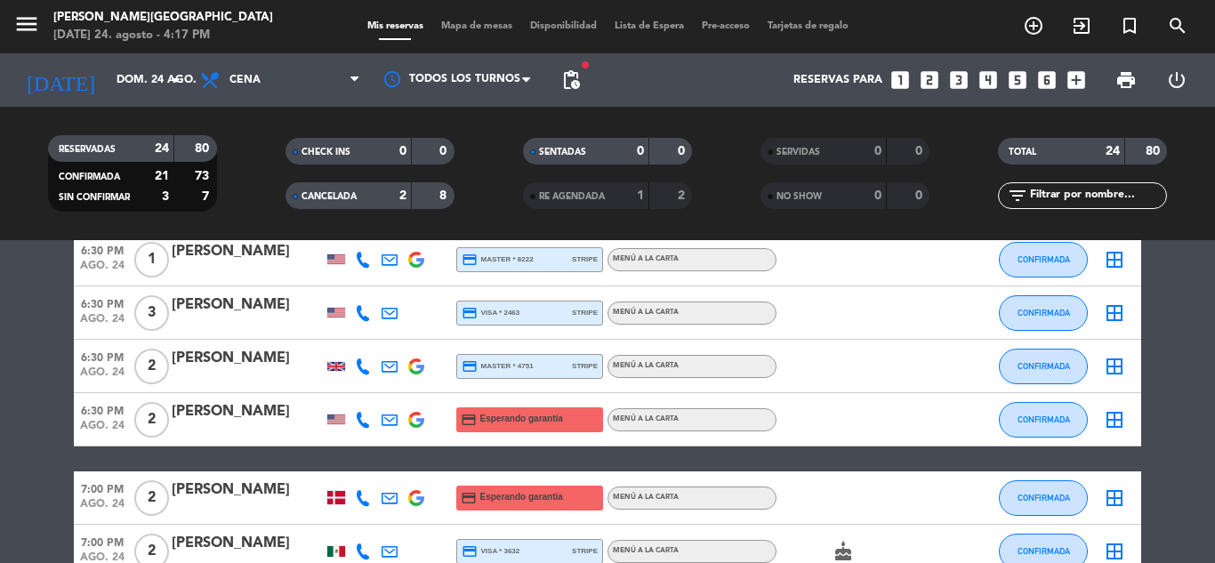
drag, startPoint x: 1209, startPoint y: 545, endPoint x: 1182, endPoint y: 469, distance: 81.0
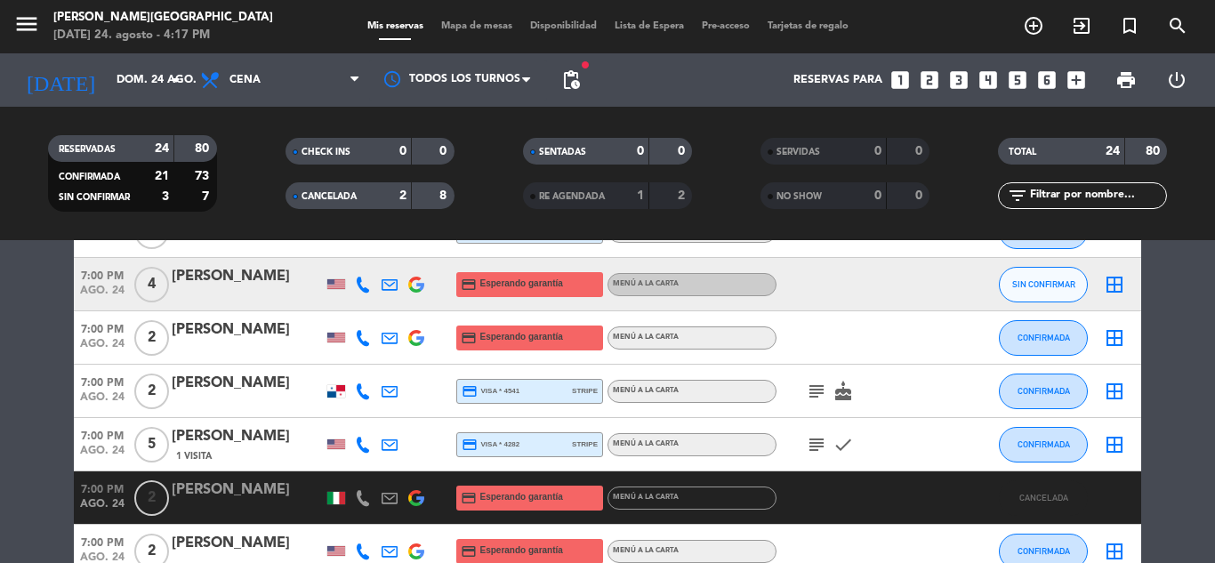
scroll to position [605, 0]
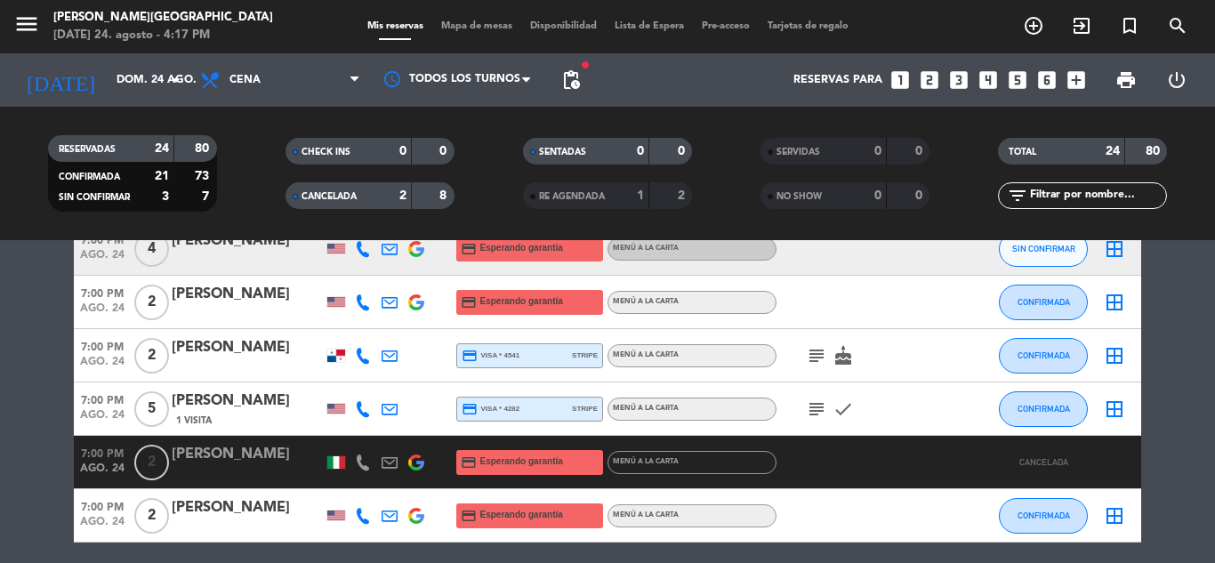
click at [250, 460] on div "[PERSON_NAME]" at bounding box center [247, 454] width 151 height 23
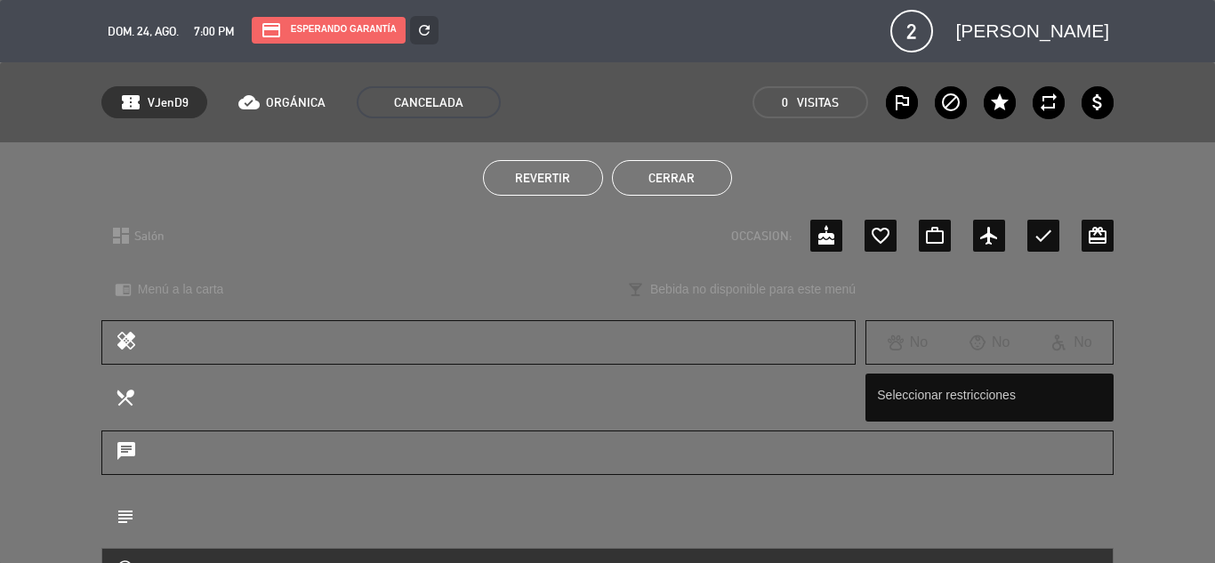
click at [1179, 481] on div "chat" at bounding box center [607, 462] width 1215 height 62
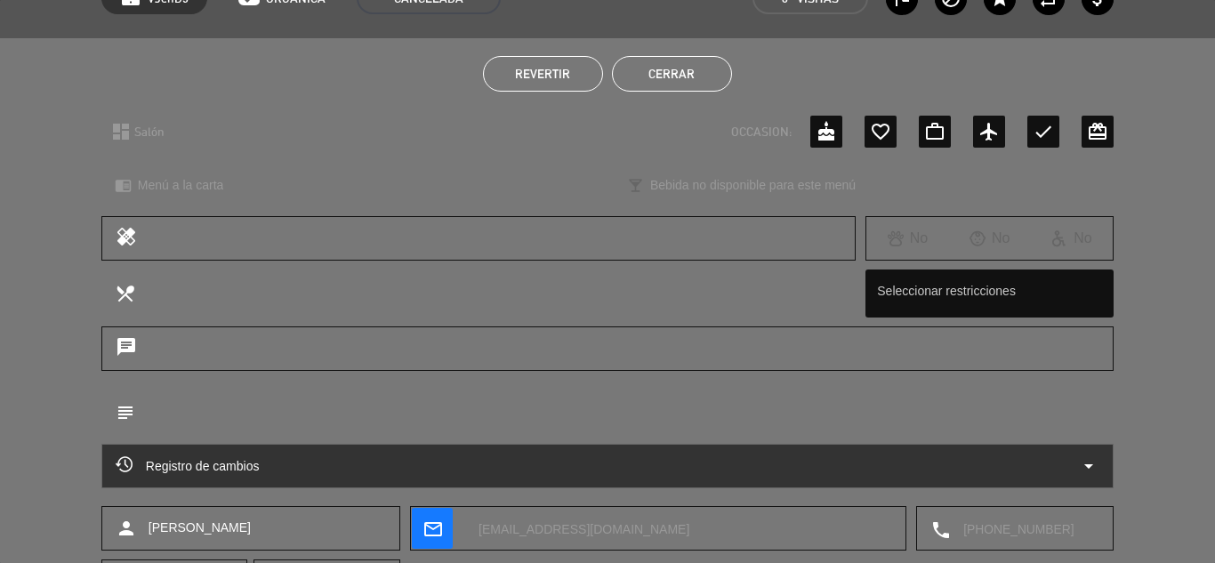
scroll to position [199, 0]
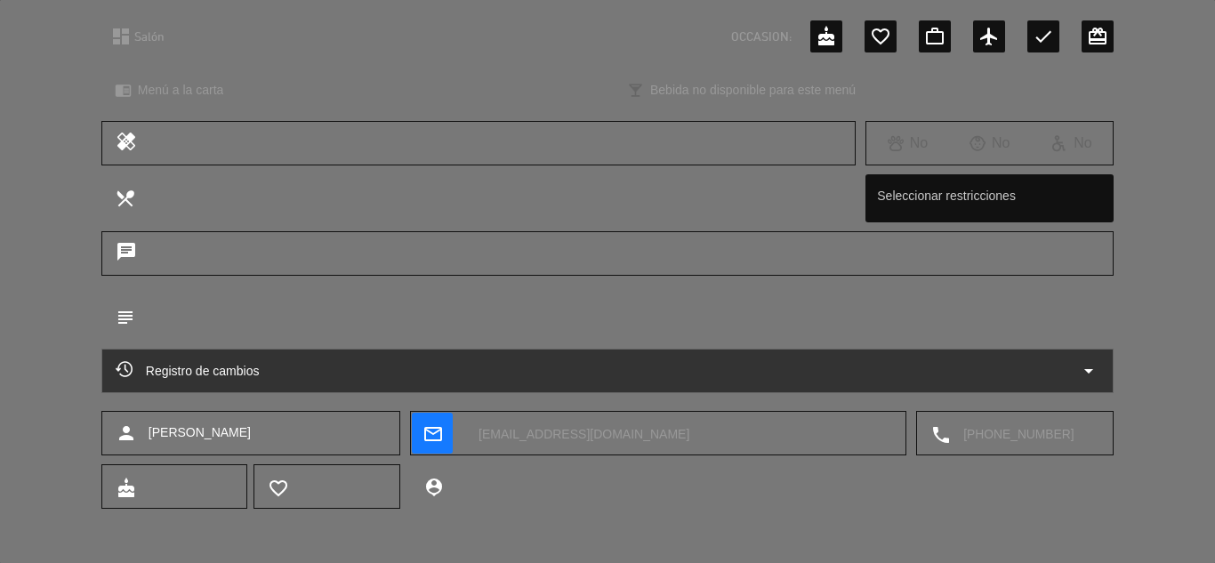
click at [1087, 364] on icon "arrow_drop_down" at bounding box center [1088, 370] width 21 height 21
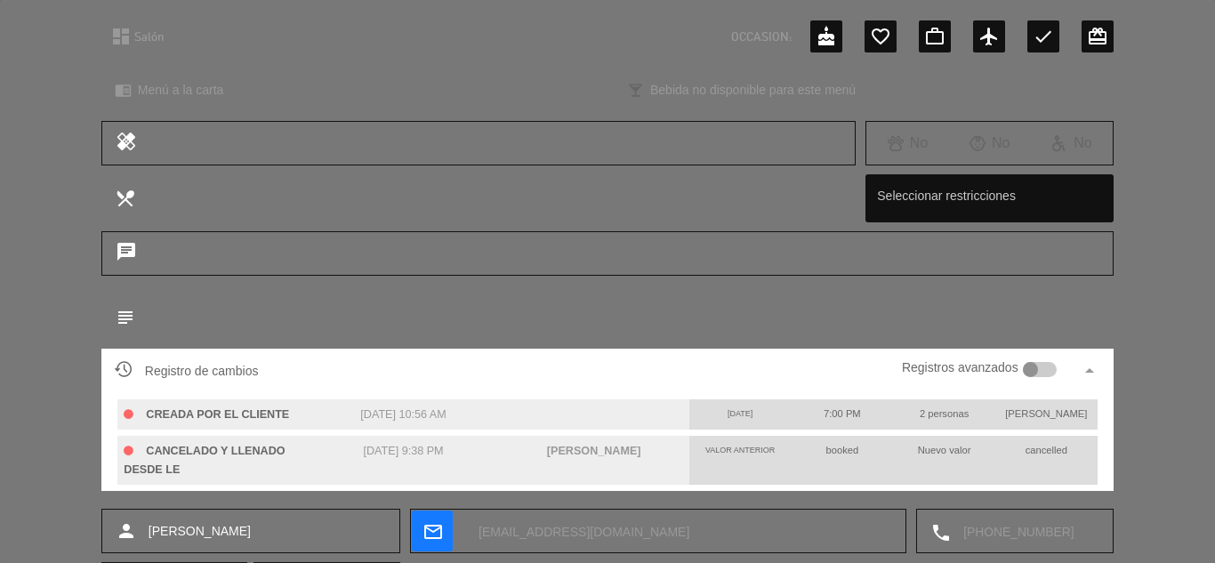
click at [1171, 314] on div "subject border_color" at bounding box center [607, 321] width 1215 height 55
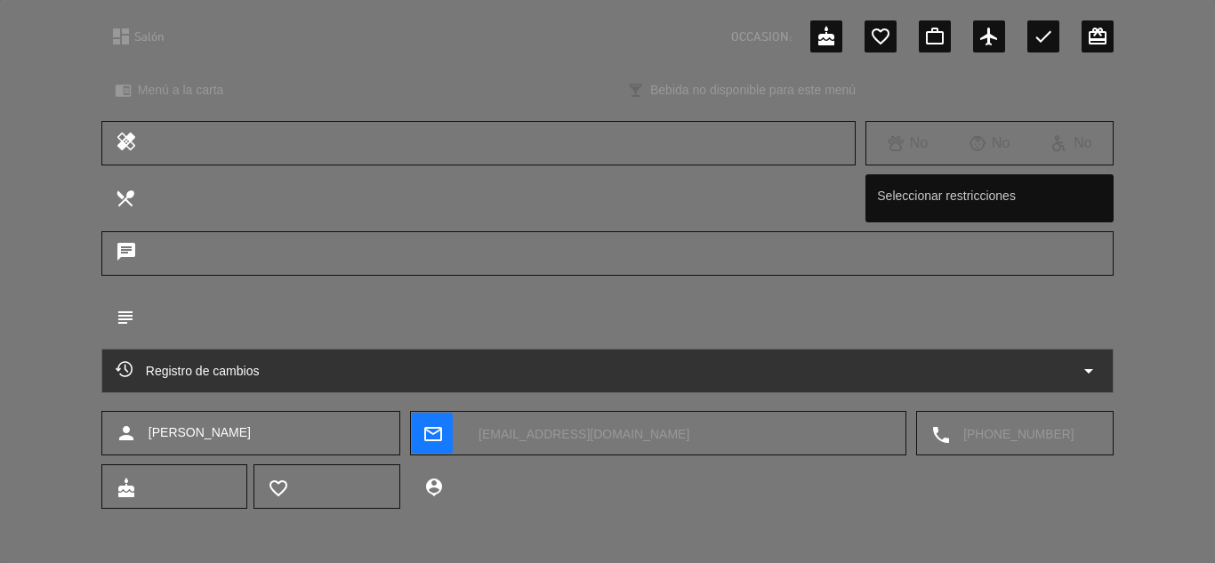
click at [1178, 223] on div "local_dining border_color Seleccionar restricciones" at bounding box center [607, 202] width 1215 height 57
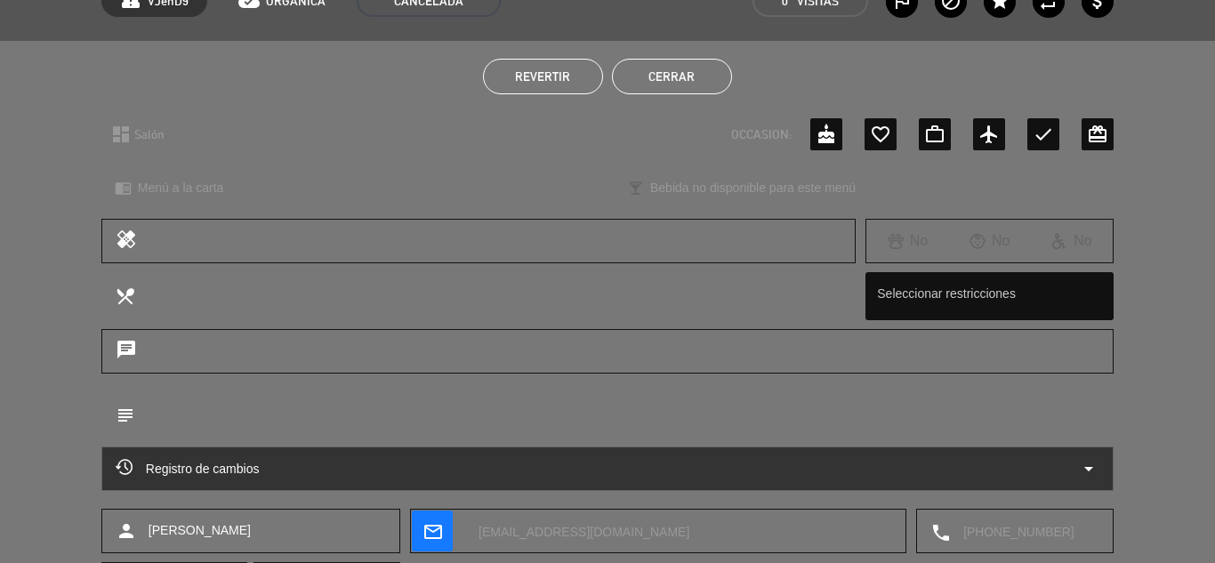
scroll to position [0, 0]
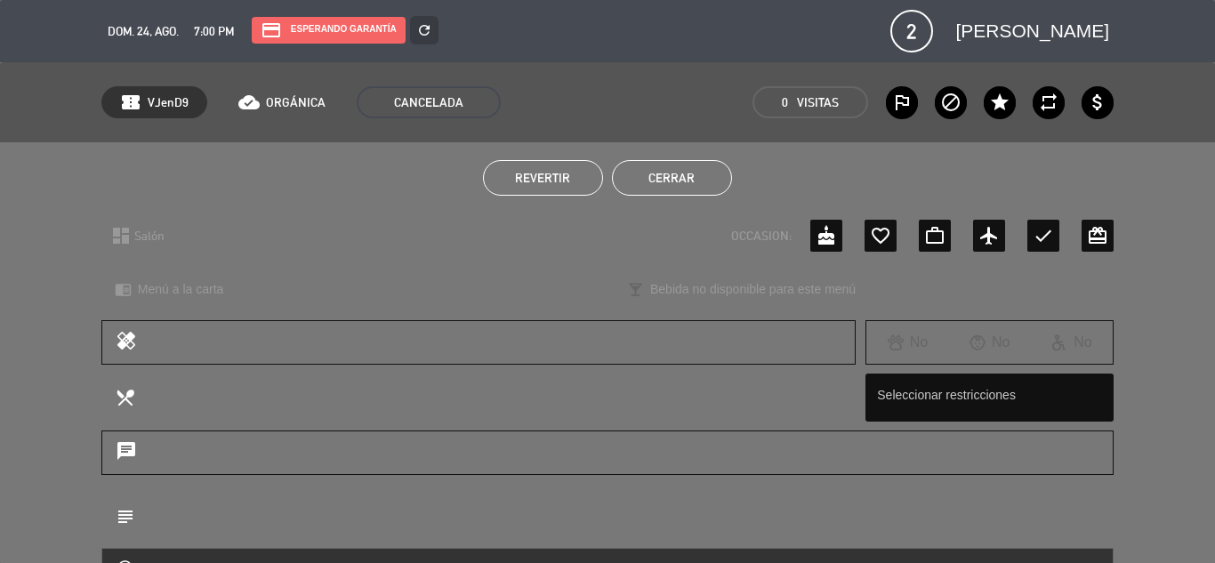
click at [697, 180] on button "Cerrar" at bounding box center [672, 178] width 120 height 36
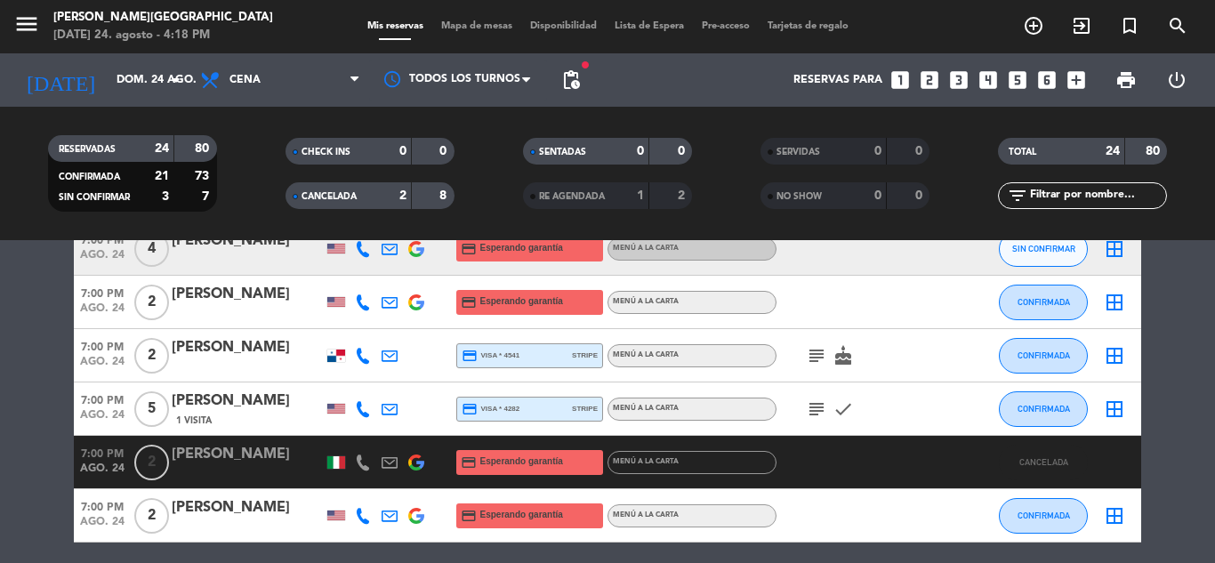
click at [383, 196] on div "2" at bounding box center [389, 196] width 36 height 20
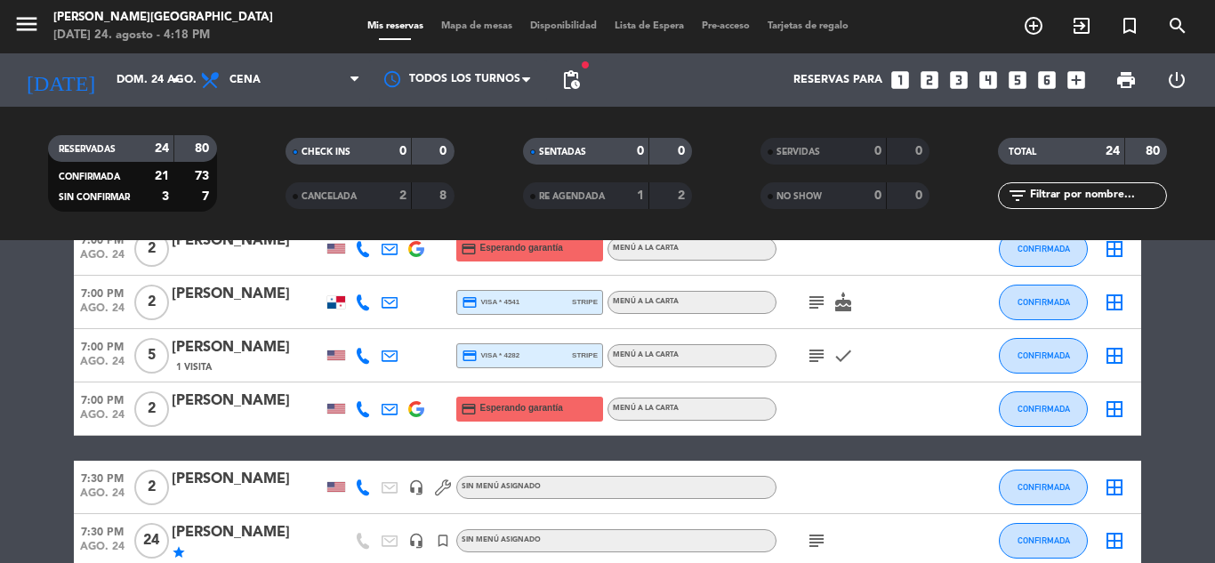
click at [1186, 444] on bookings-row "6:30 PM [DATE] 3 [PERSON_NAME] credit_card Esperando garantía Menú a la carta C…" at bounding box center [607, 407] width 1215 height 1381
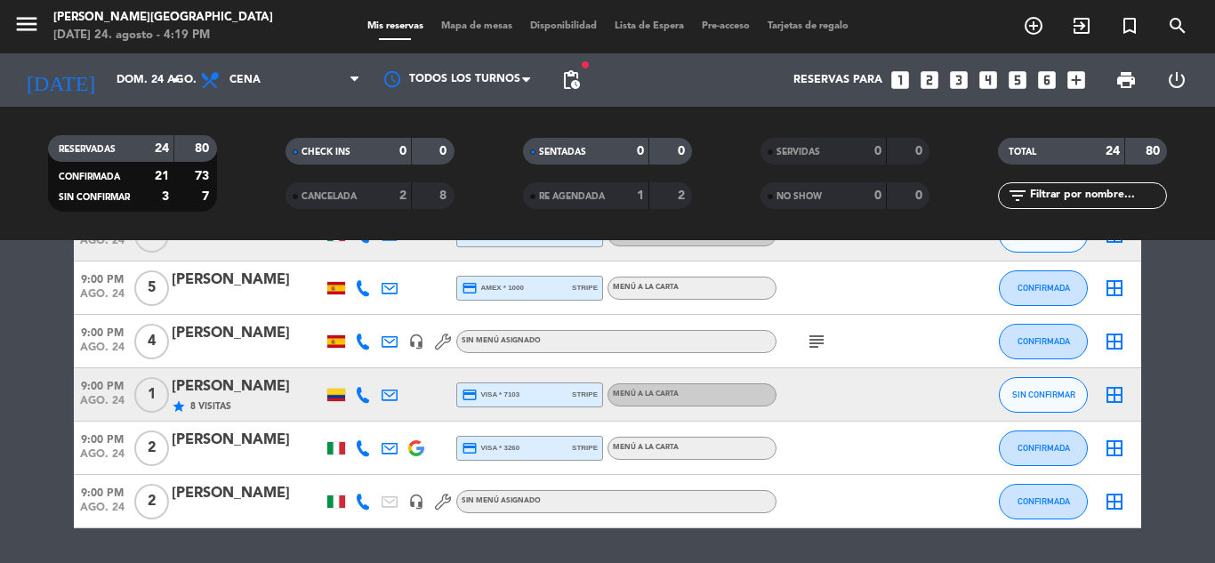
scroll to position [1139, 0]
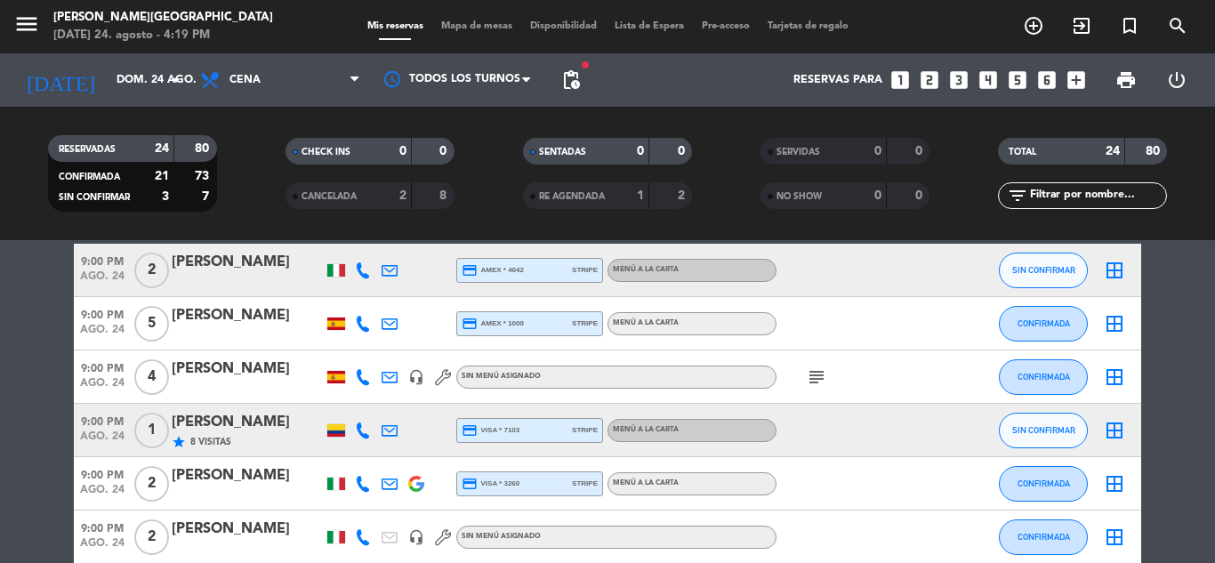
click at [821, 376] on icon "subject" at bounding box center [816, 377] width 21 height 21
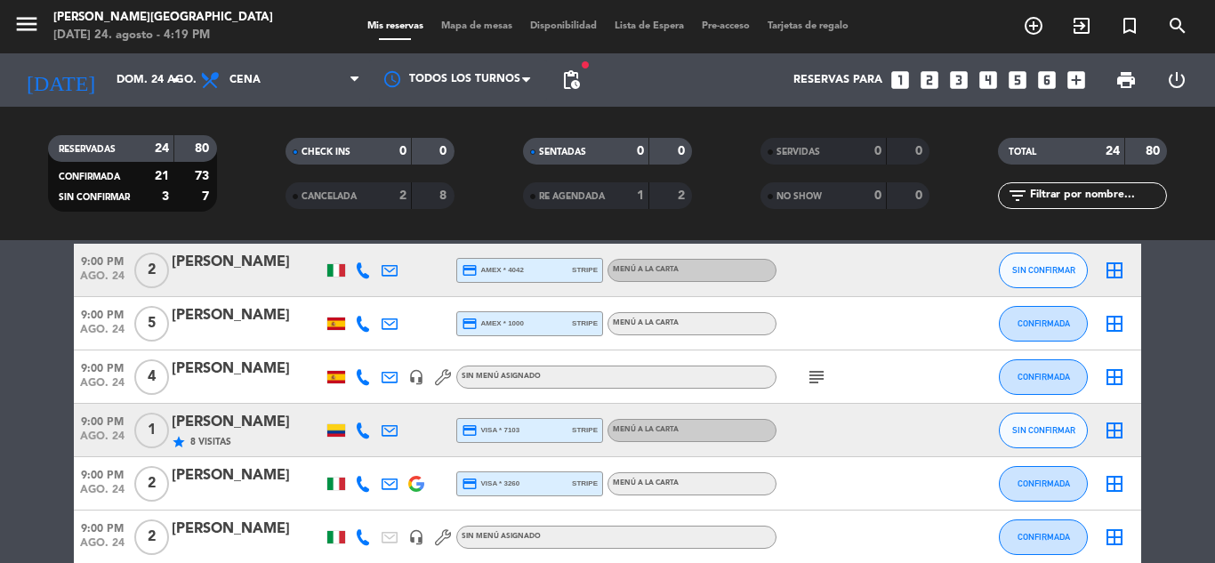
scroll to position [1174, 0]
